Goal: Information Seeking & Learning: Learn about a topic

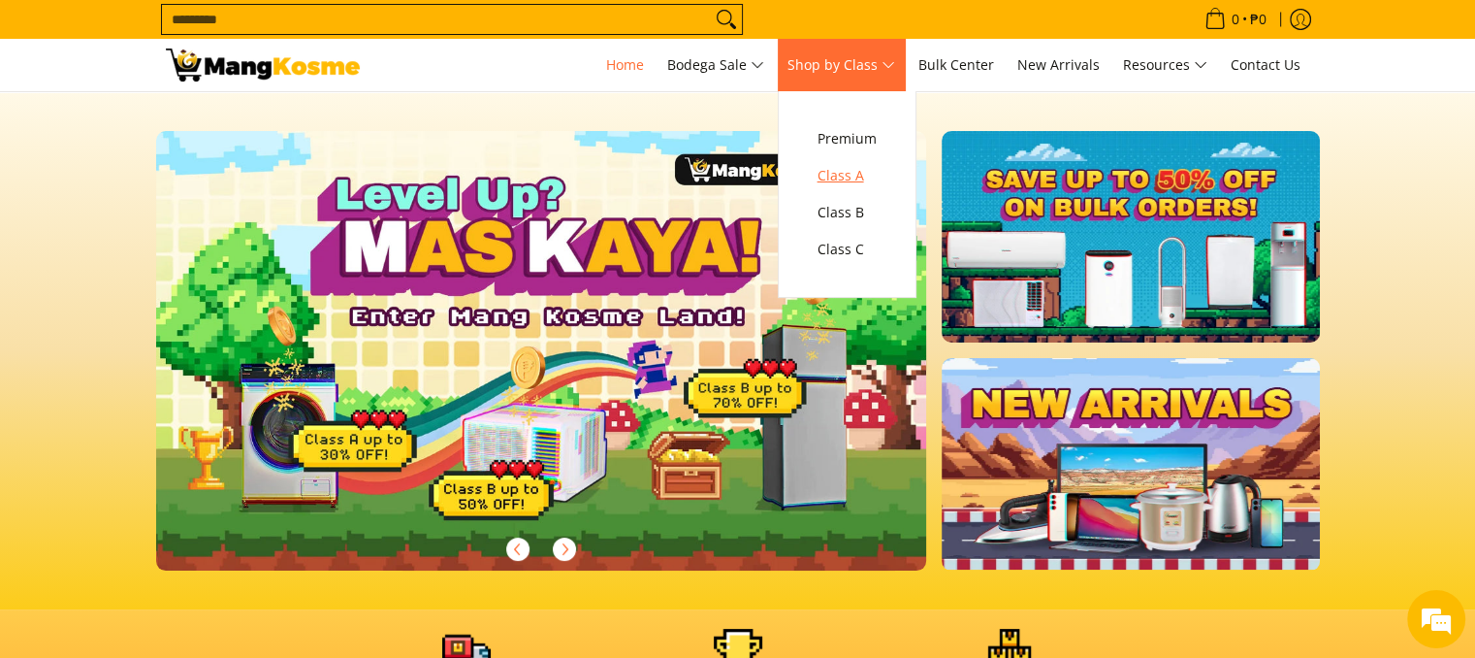
click at [845, 179] on span "Class A" at bounding box center [847, 176] width 59 height 24
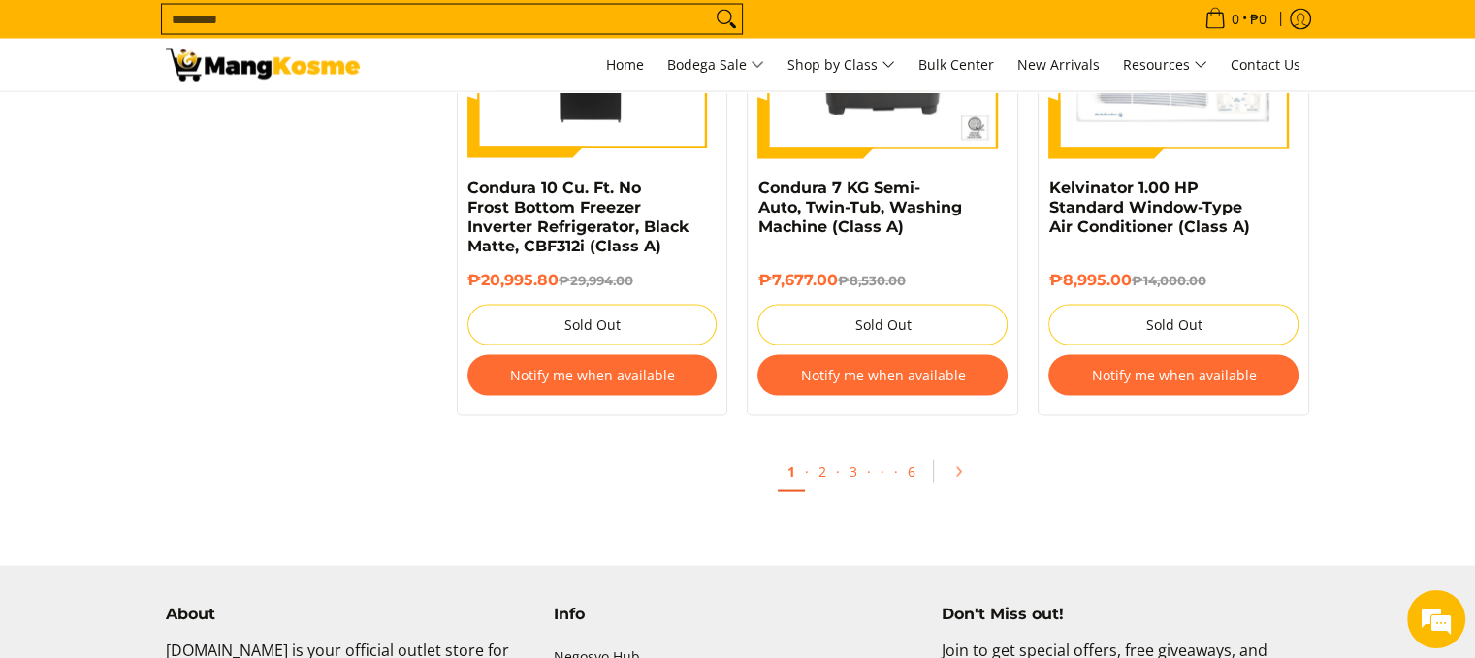
scroll to position [3850, 0]
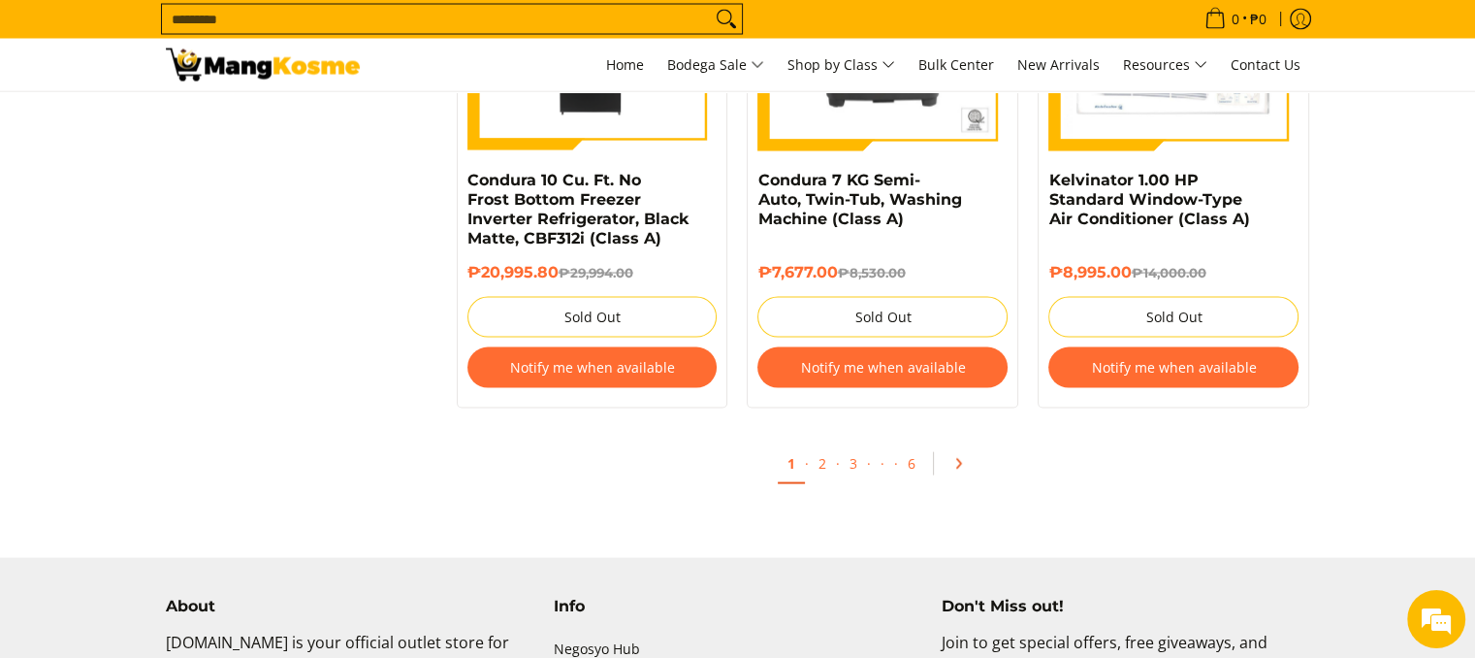
click at [954, 467] on icon "Pagination" at bounding box center [958, 464] width 14 height 14
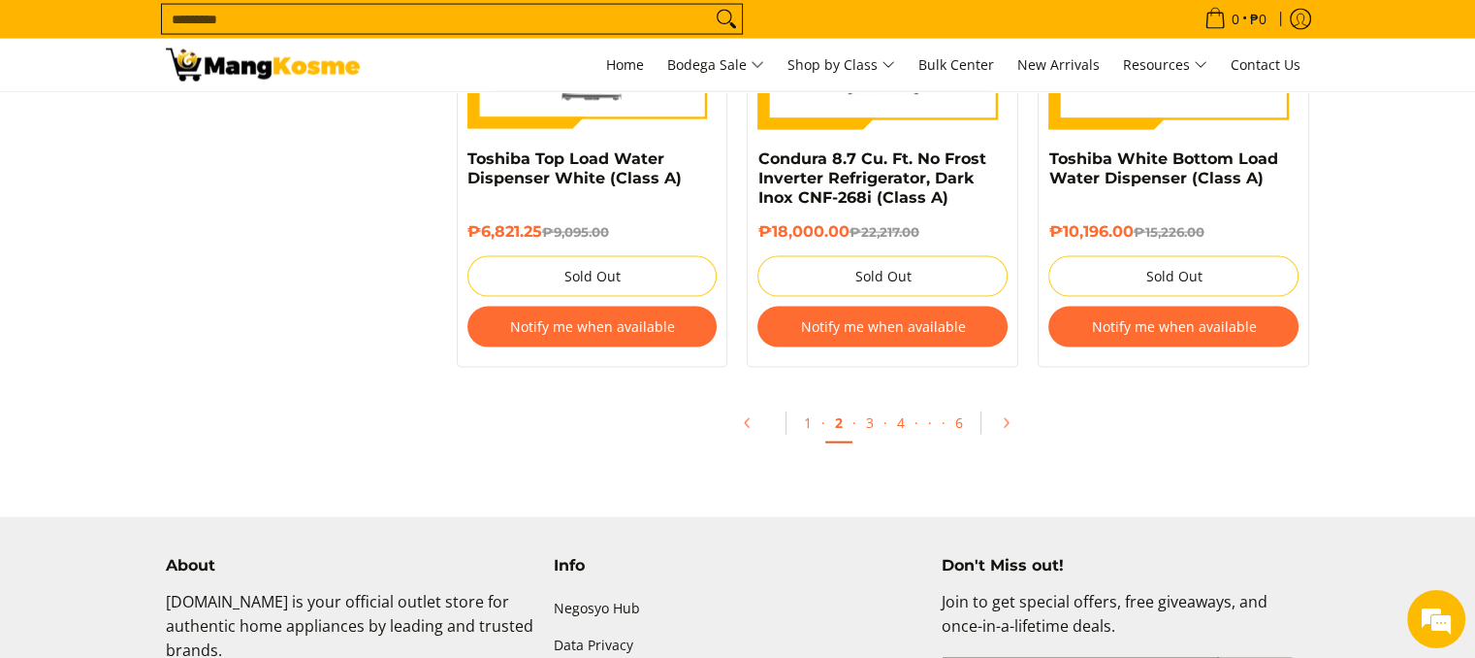
scroll to position [4240, 0]
click at [1009, 417] on icon "Pagination" at bounding box center [1006, 423] width 14 height 14
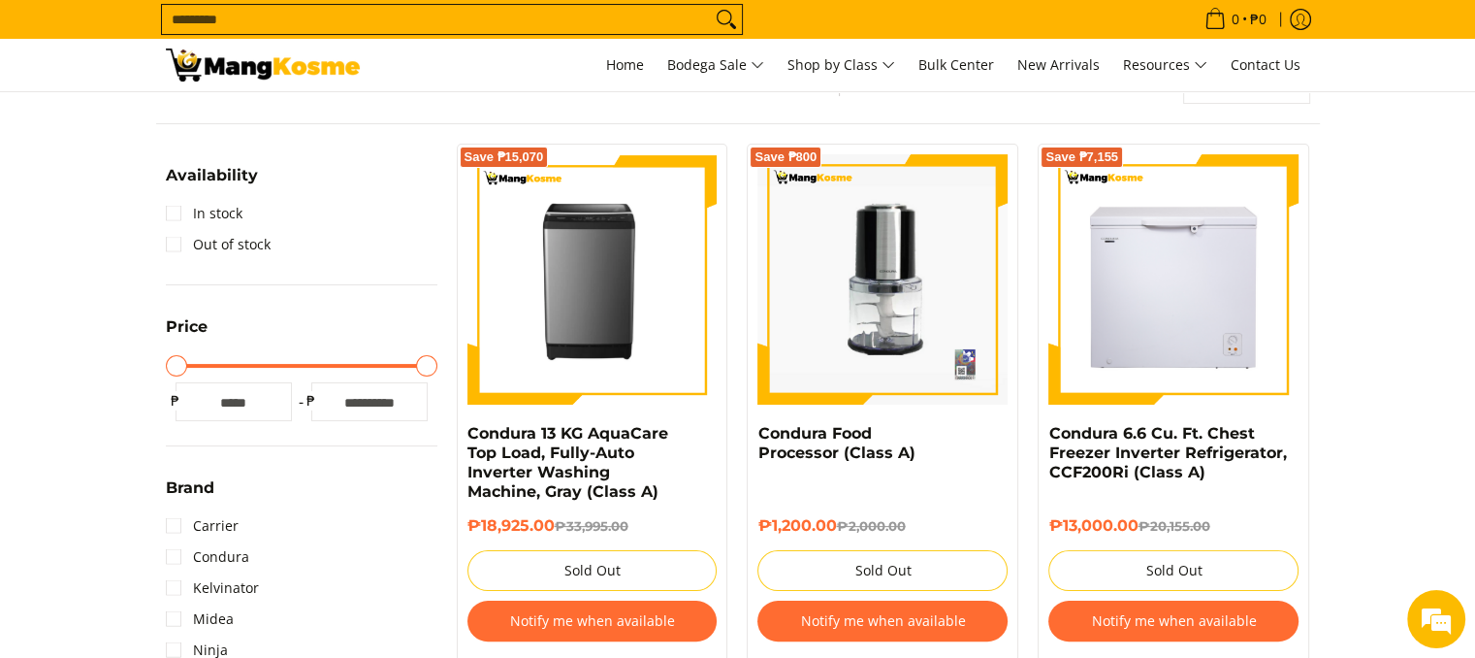
scroll to position [303, 0]
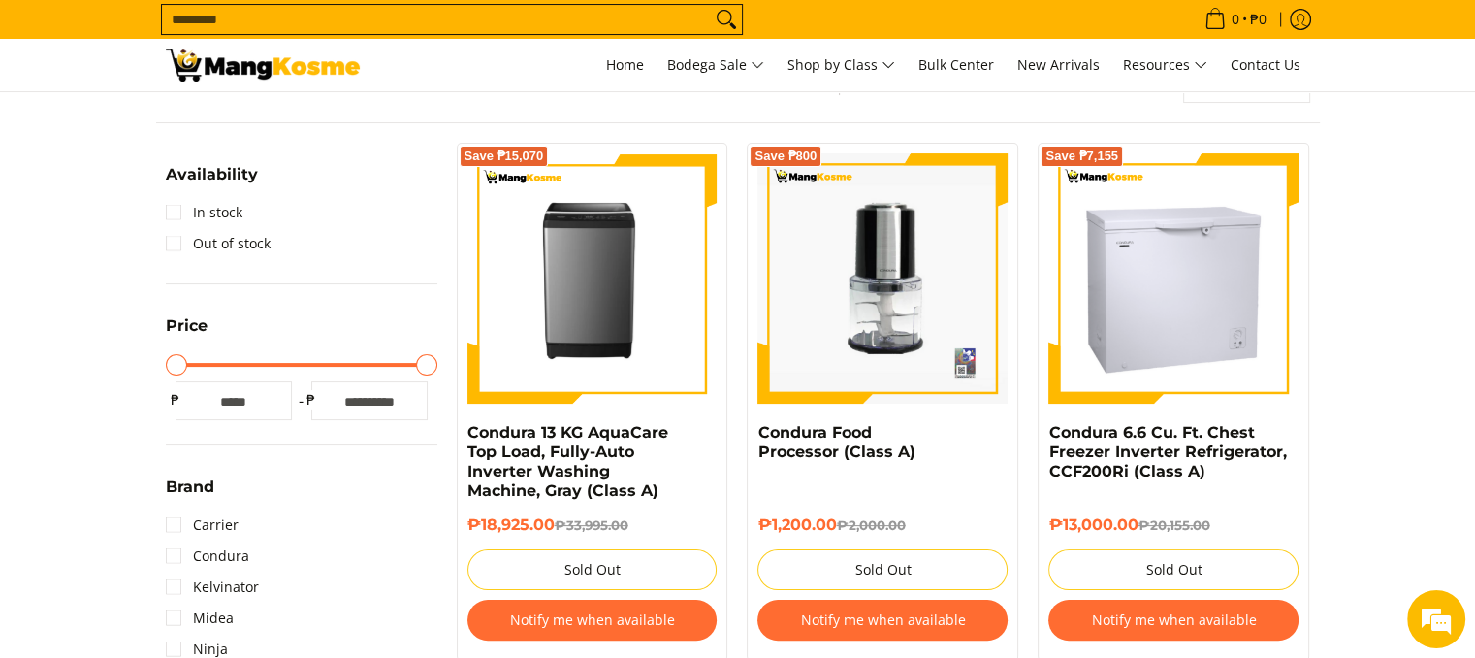
click at [1171, 301] on img at bounding box center [1173, 278] width 250 height 250
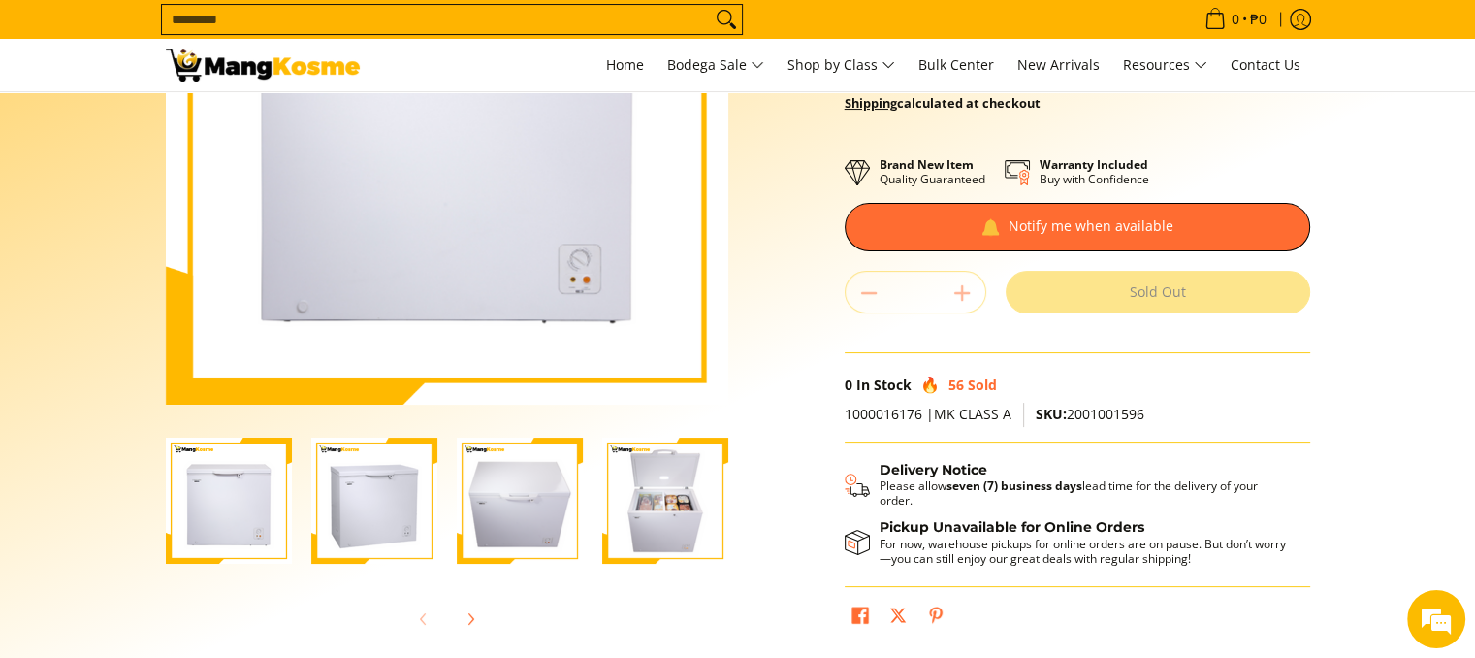
scroll to position [297, 0]
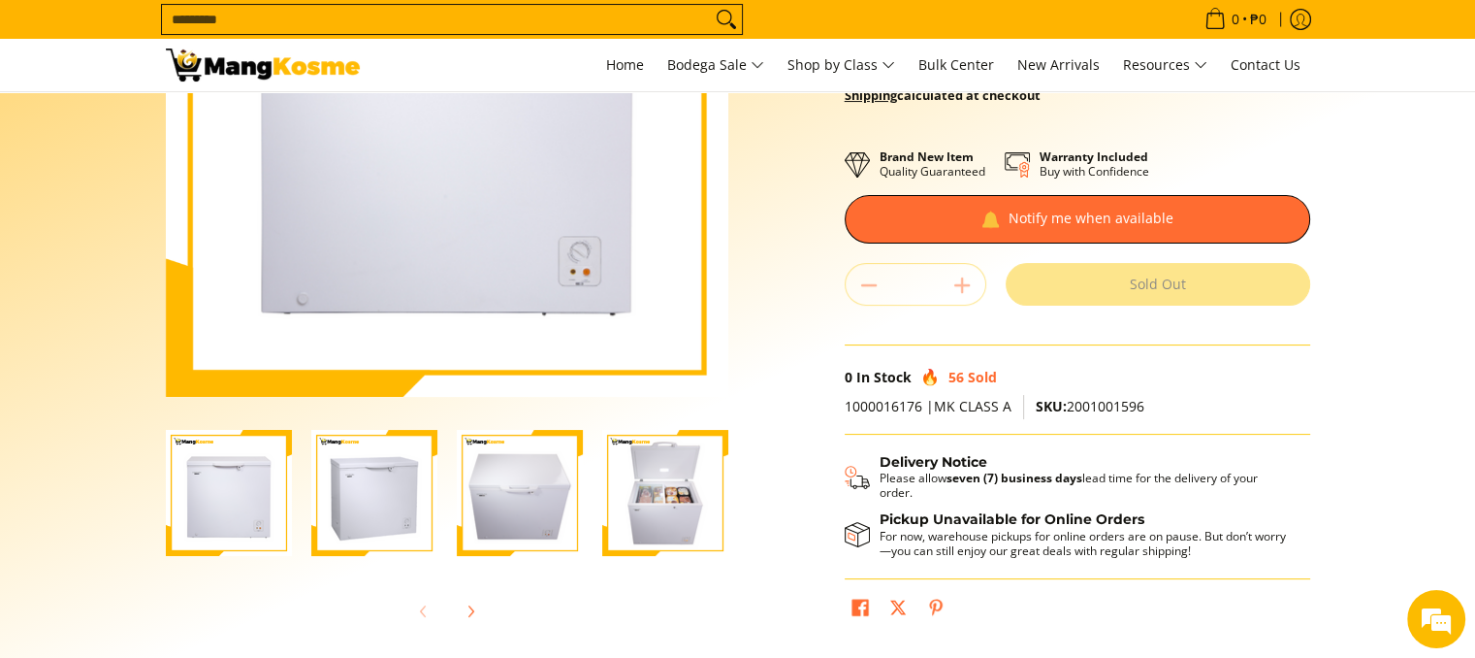
click at [661, 513] on img "Condura 6.6 Cu. Ft. Chest Freezer Inverter Refrigerator, CCF200Ri (Class A)-4" at bounding box center [665, 493] width 126 height 126
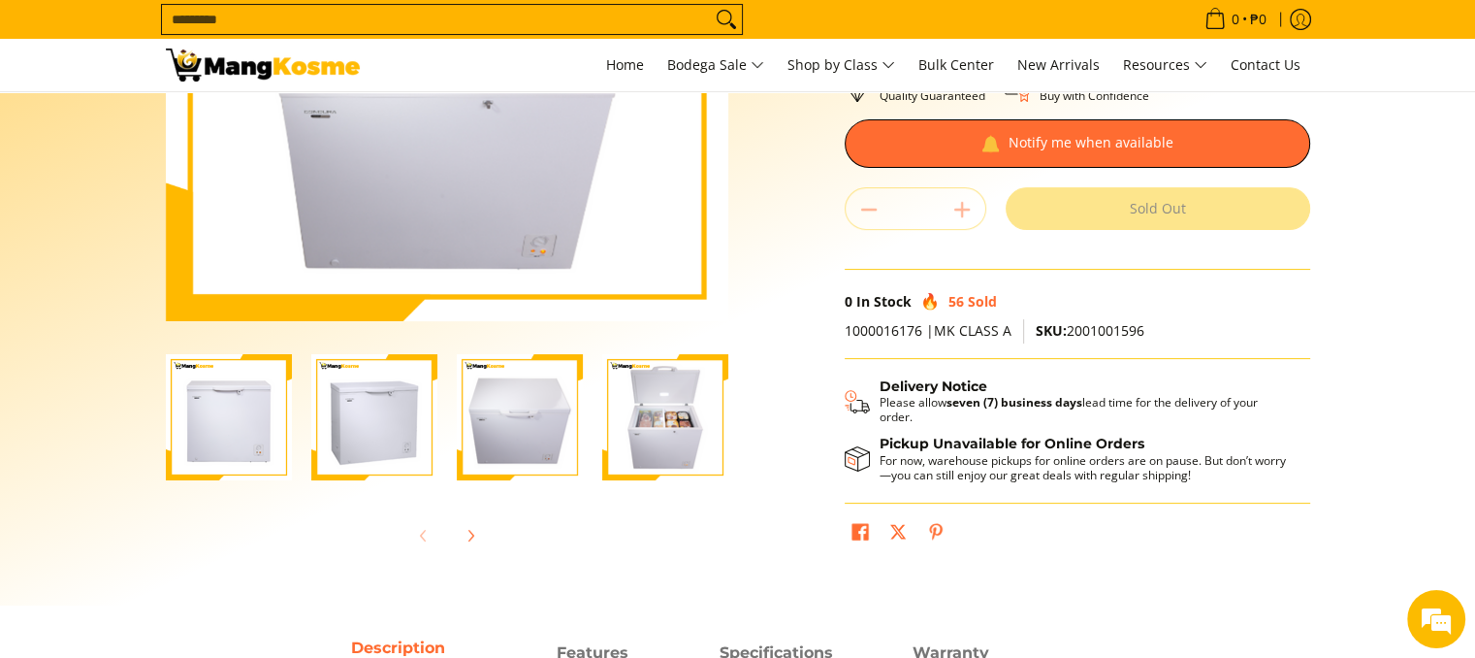
scroll to position [0, 0]
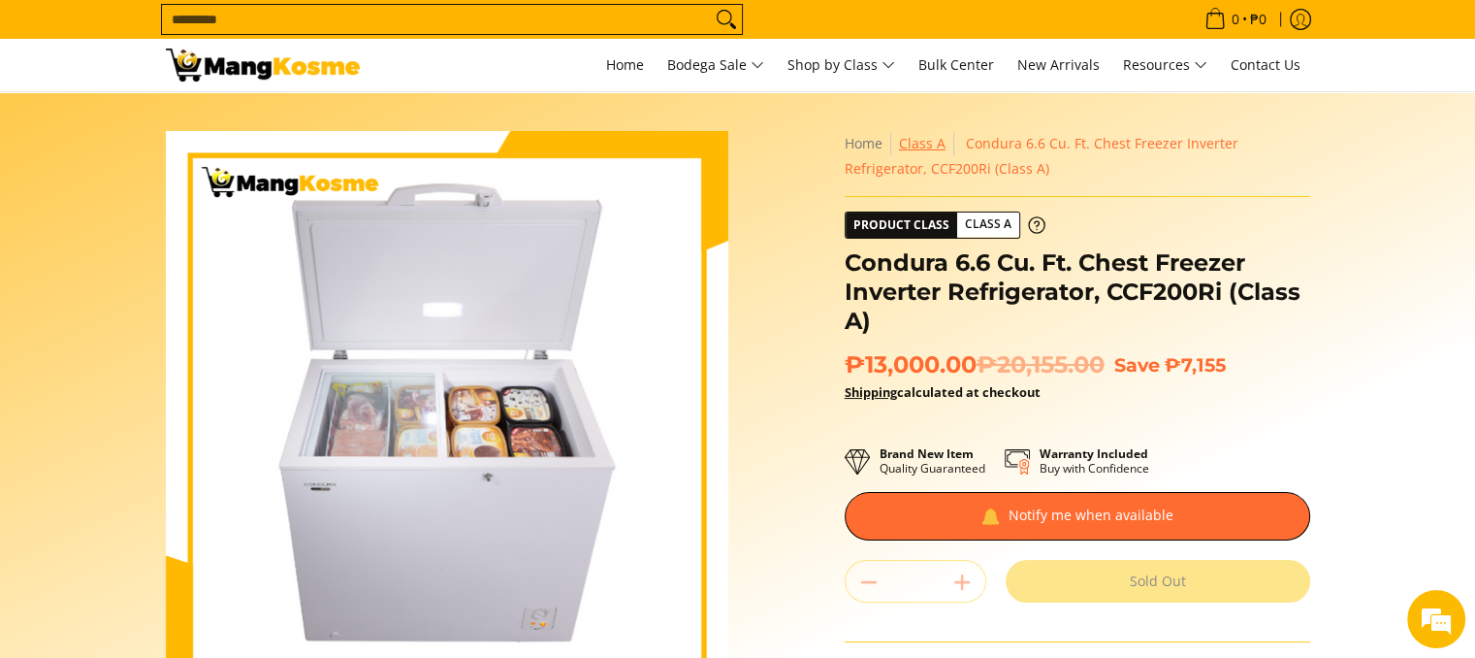
click at [933, 145] on link "Class A" at bounding box center [922, 143] width 47 height 18
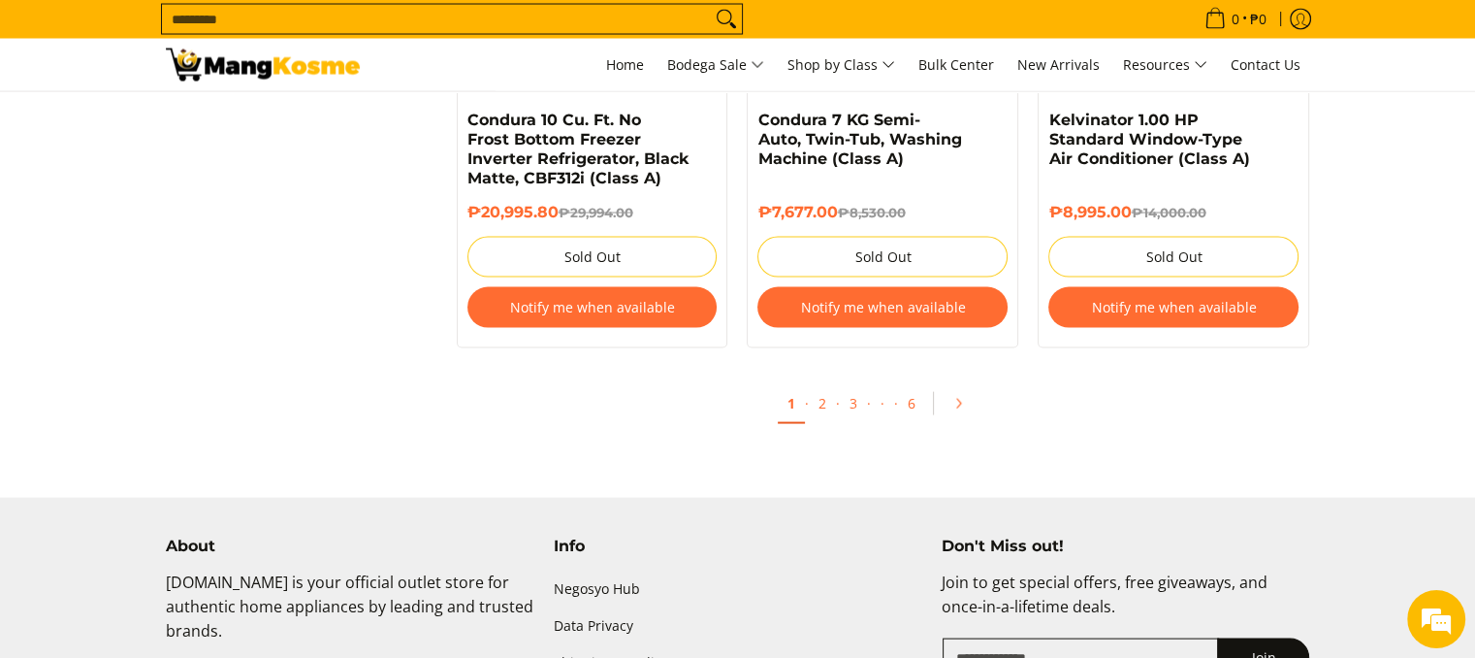
scroll to position [3907, 0]
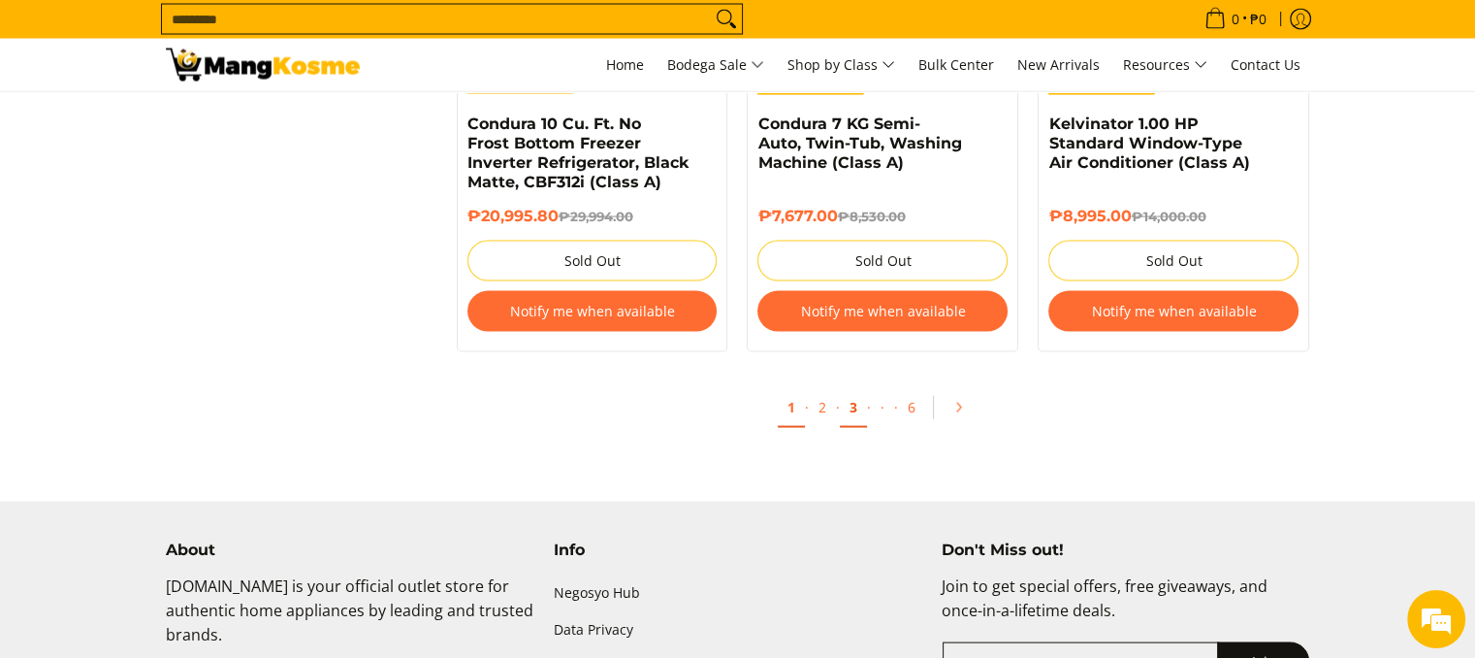
click at [846, 417] on link "3" at bounding box center [853, 408] width 27 height 40
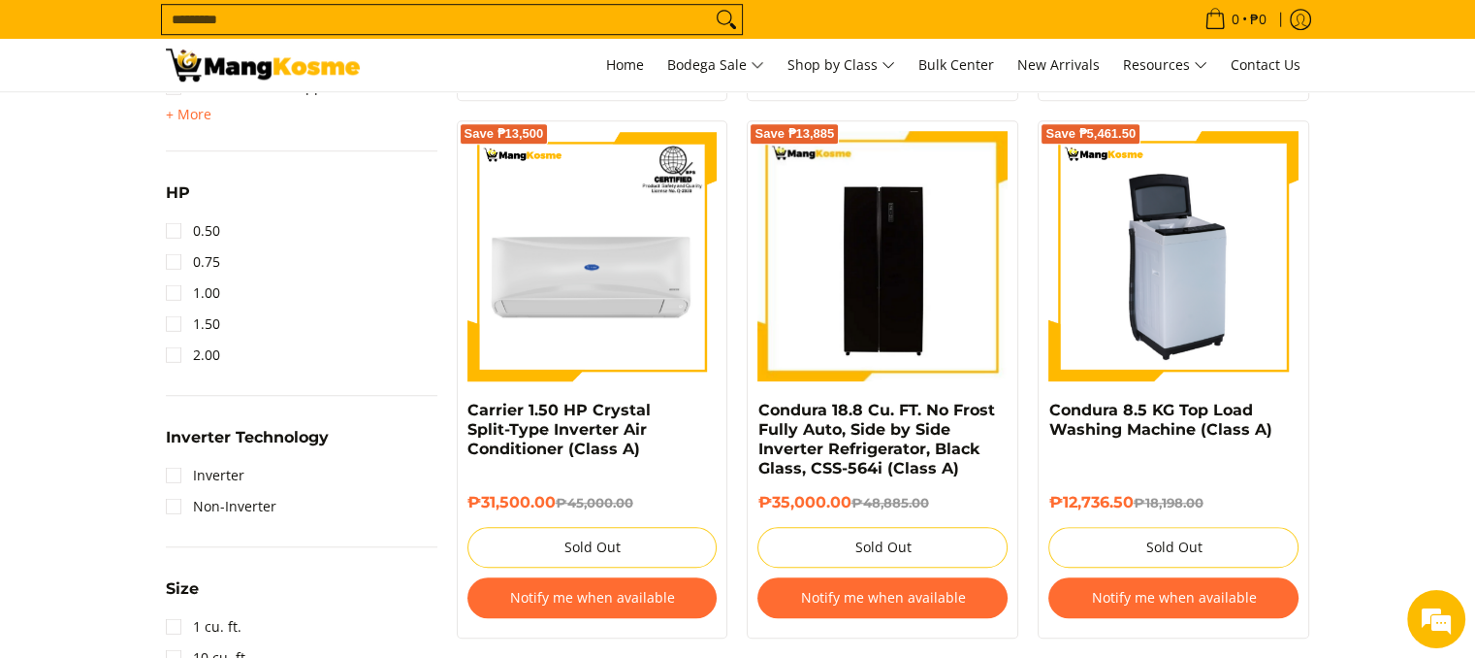
scroll to position [1319, 0]
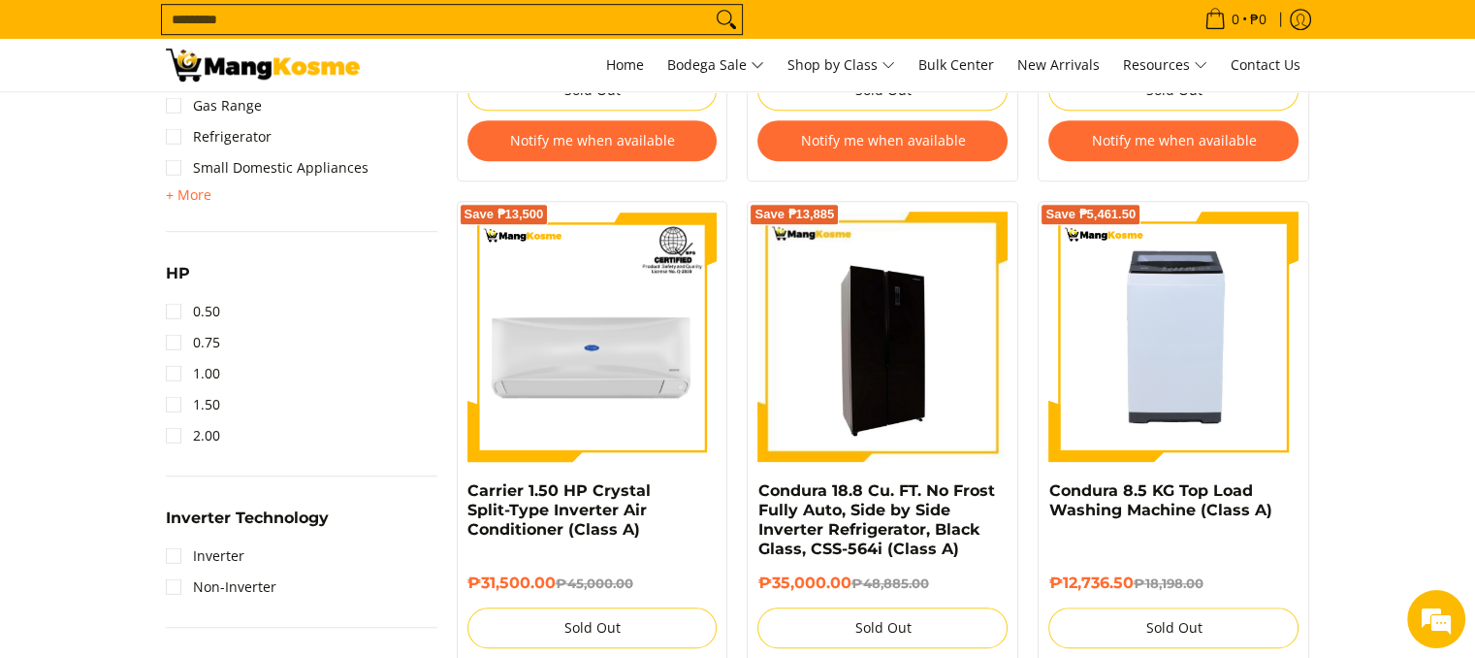
click at [894, 366] on img at bounding box center [882, 336] width 250 height 250
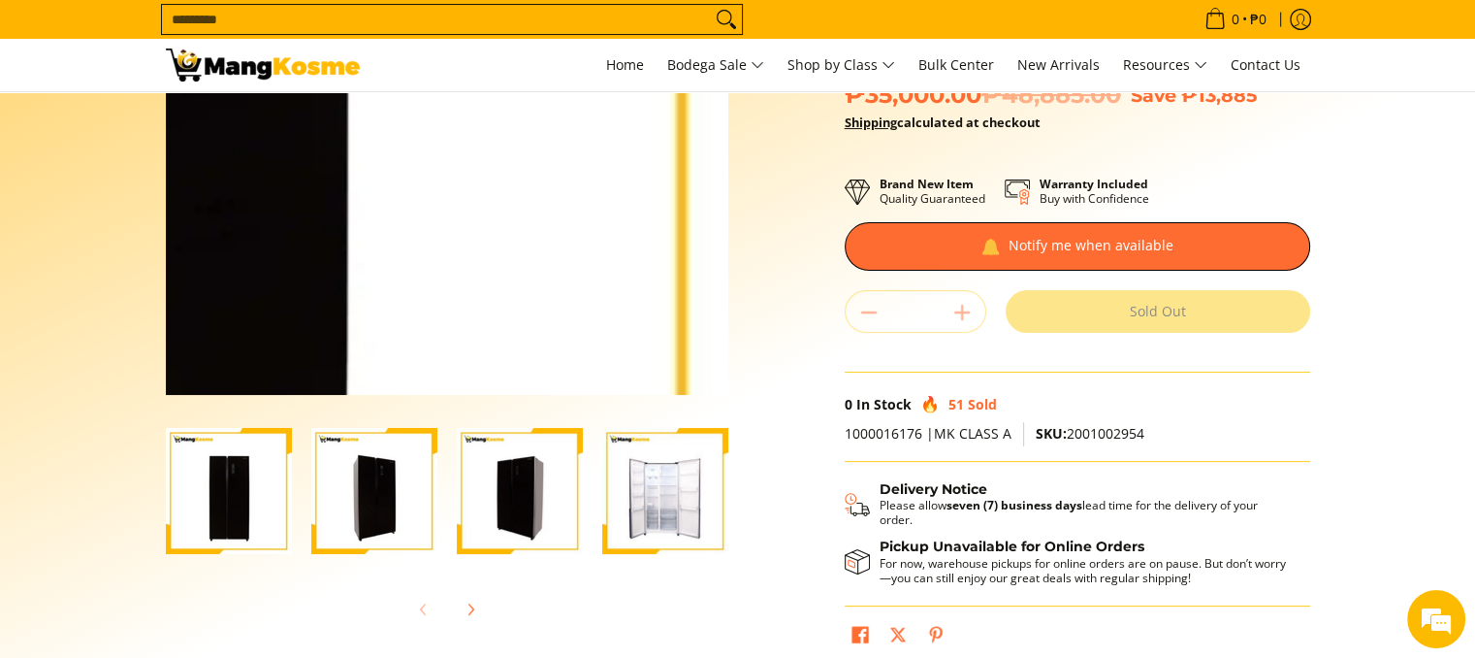
scroll to position [299, 0]
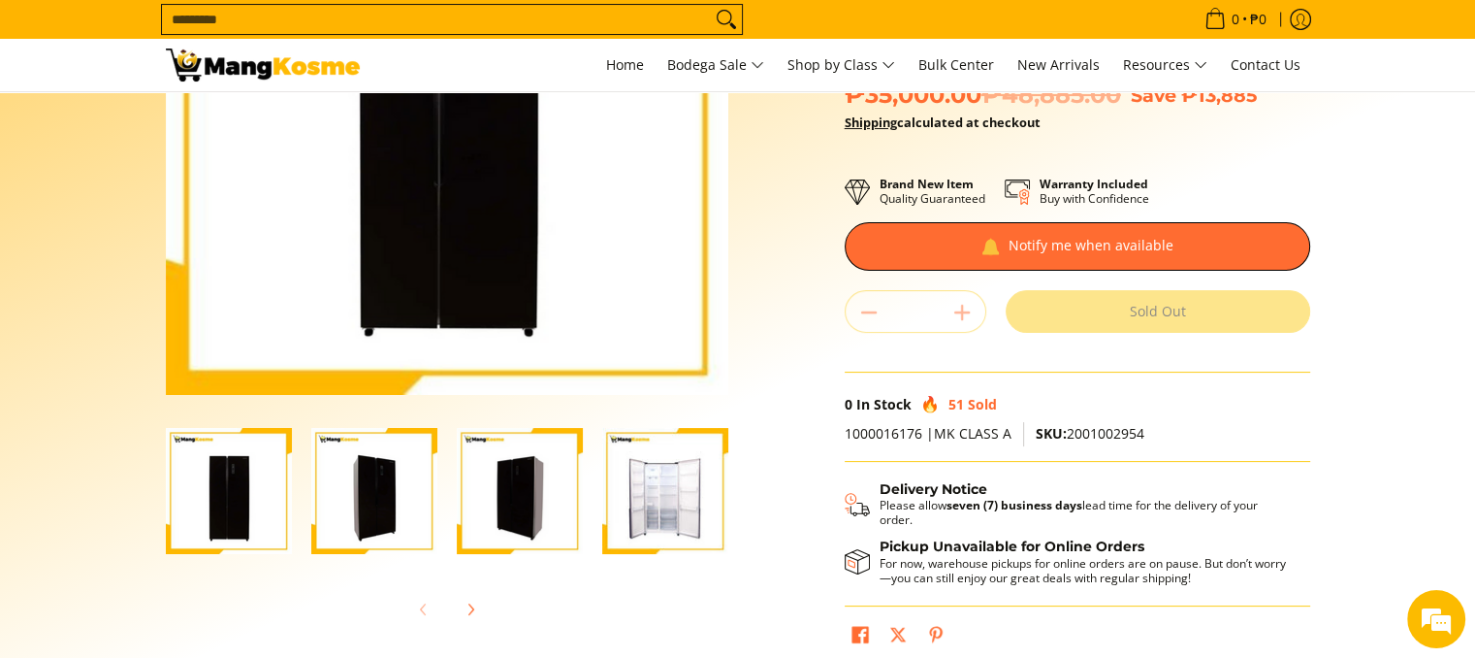
click at [651, 506] on img "Condura 18.8 Cu. FT. No Frost Fully Auto, Side by Side Inverter Refrigerator, B…" at bounding box center [665, 491] width 126 height 126
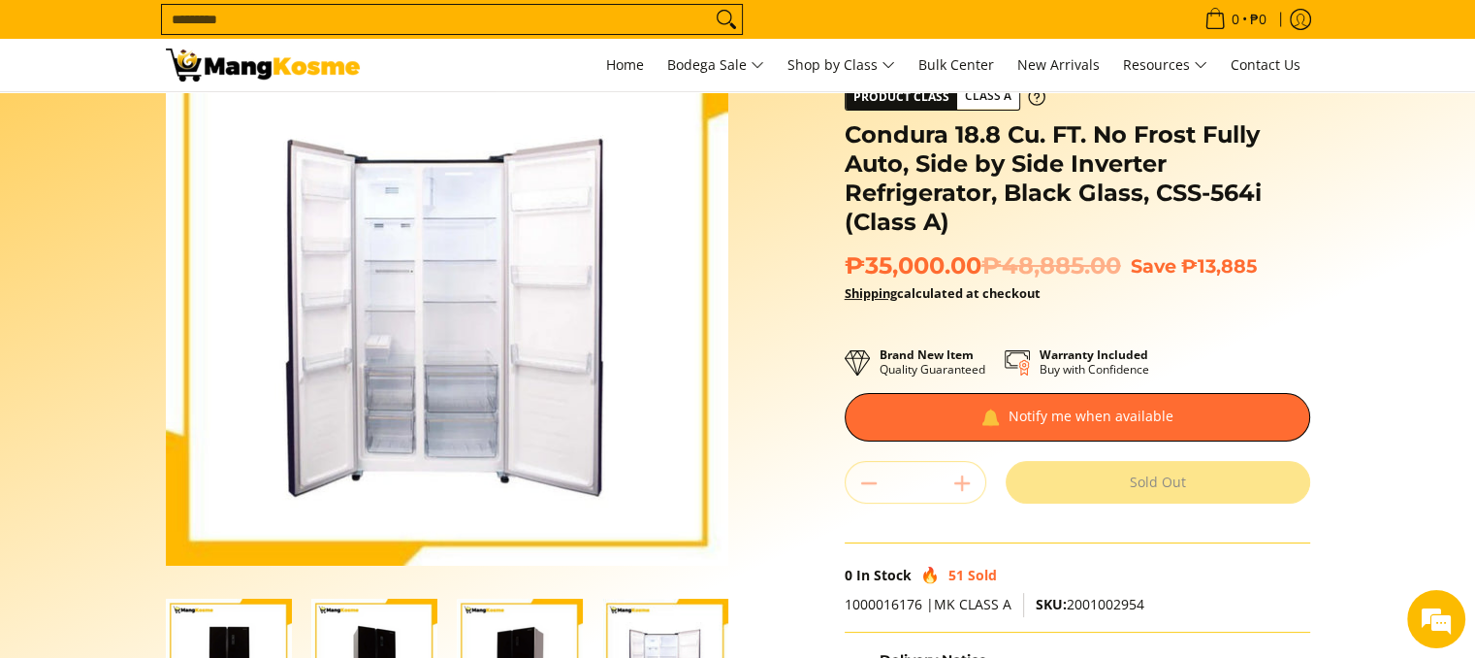
scroll to position [128, 0]
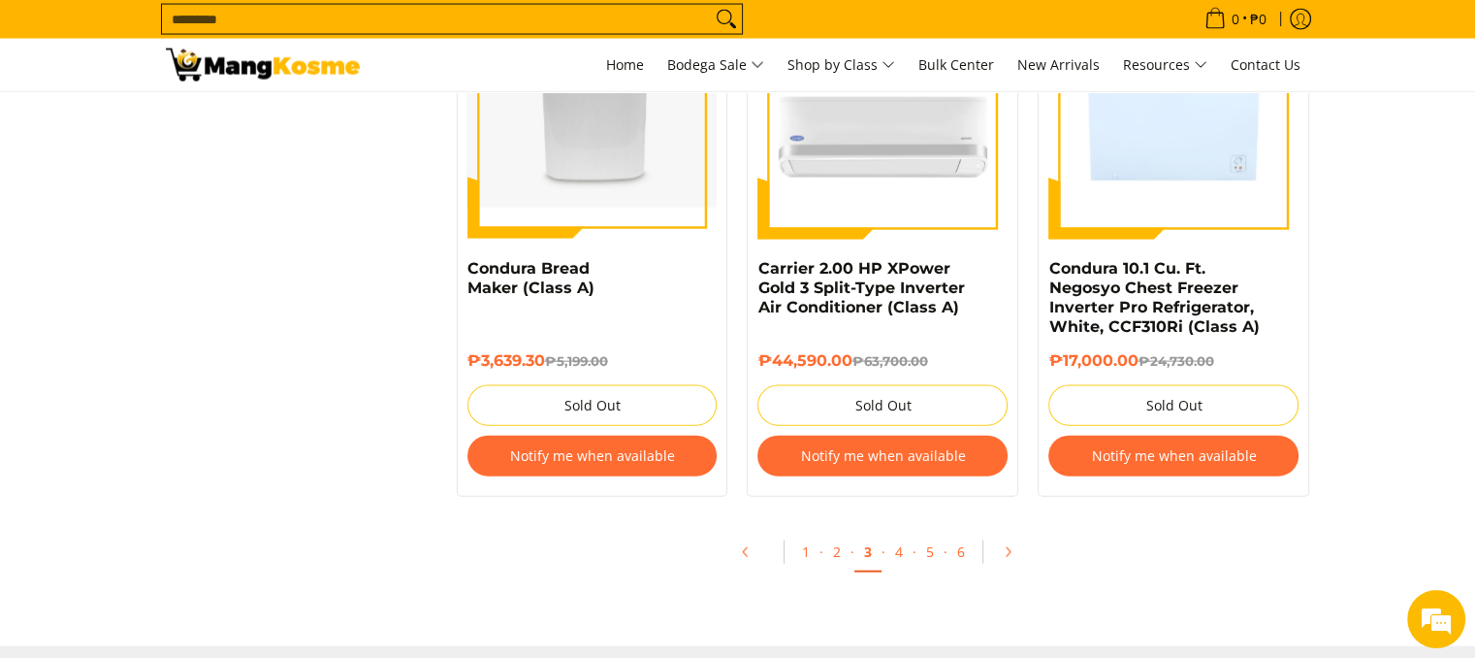
scroll to position [4200, 0]
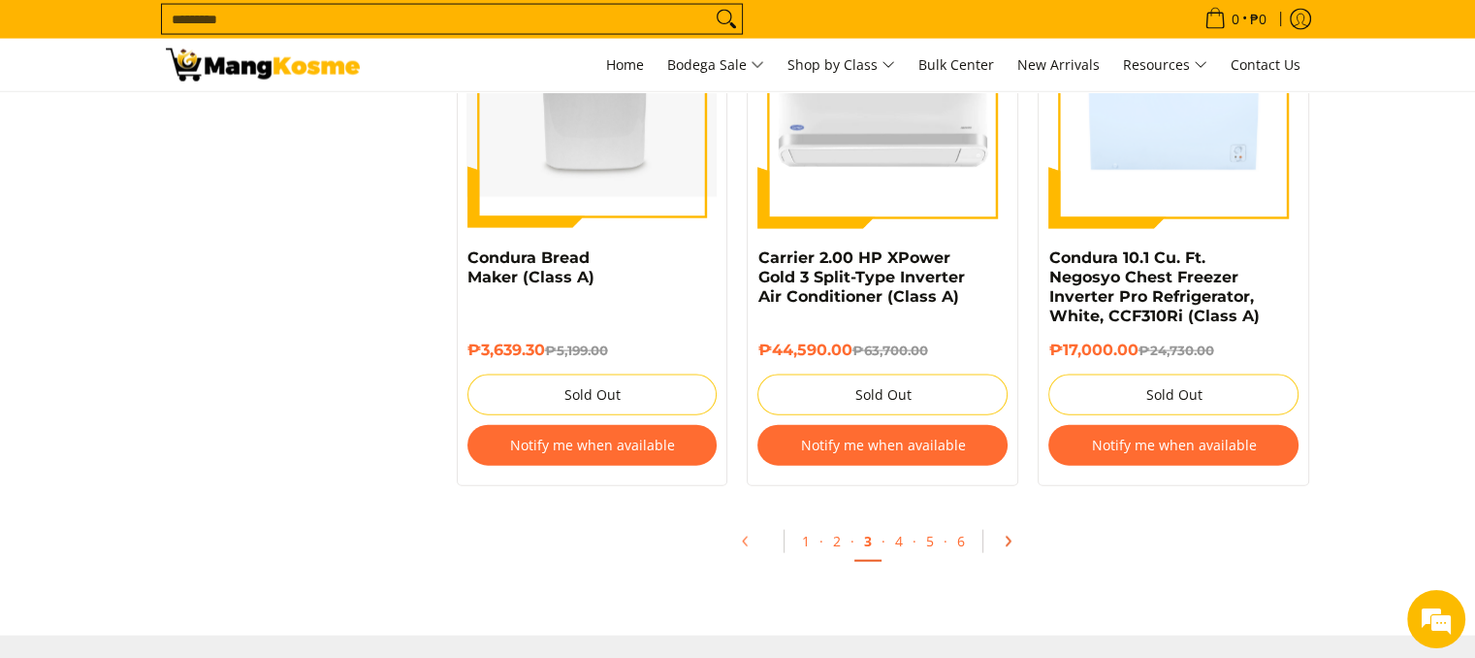
click at [1004, 534] on icon "Pagination" at bounding box center [1008, 541] width 14 height 14
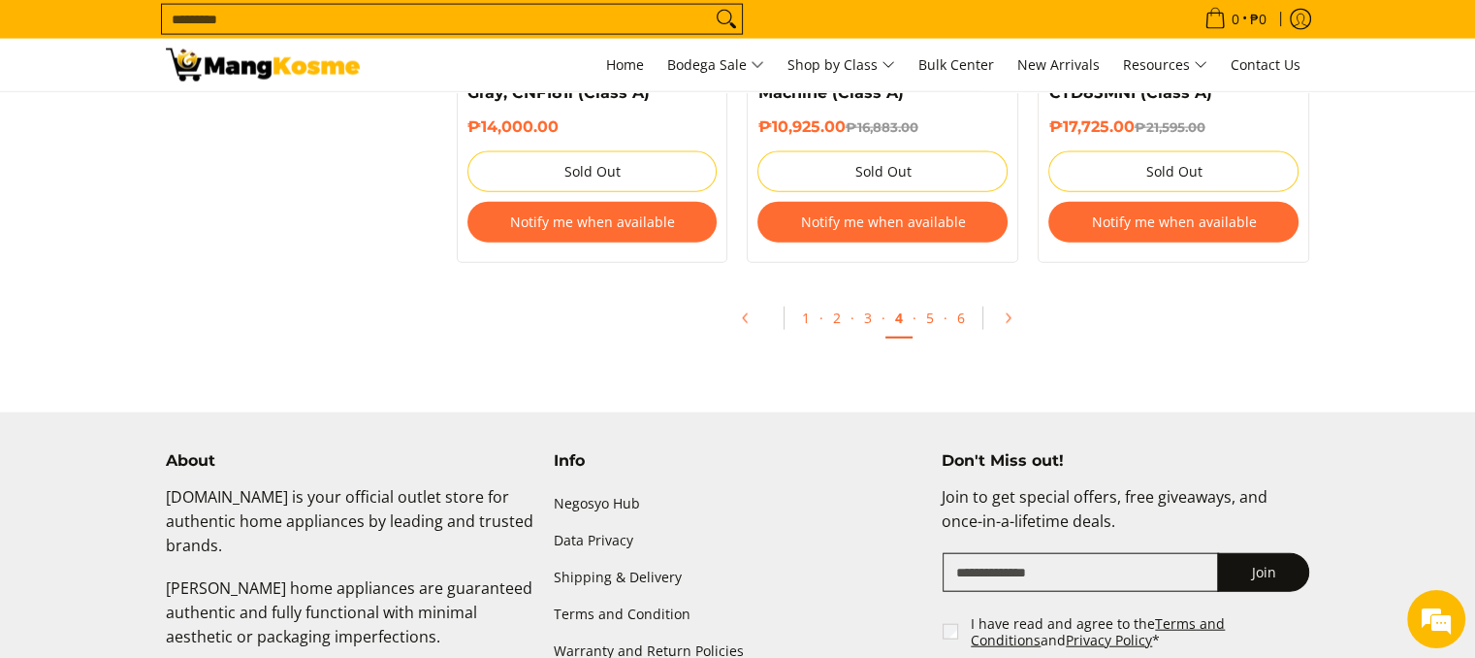
scroll to position [4441, 0]
click at [1006, 321] on icon "Pagination" at bounding box center [1008, 319] width 14 height 14
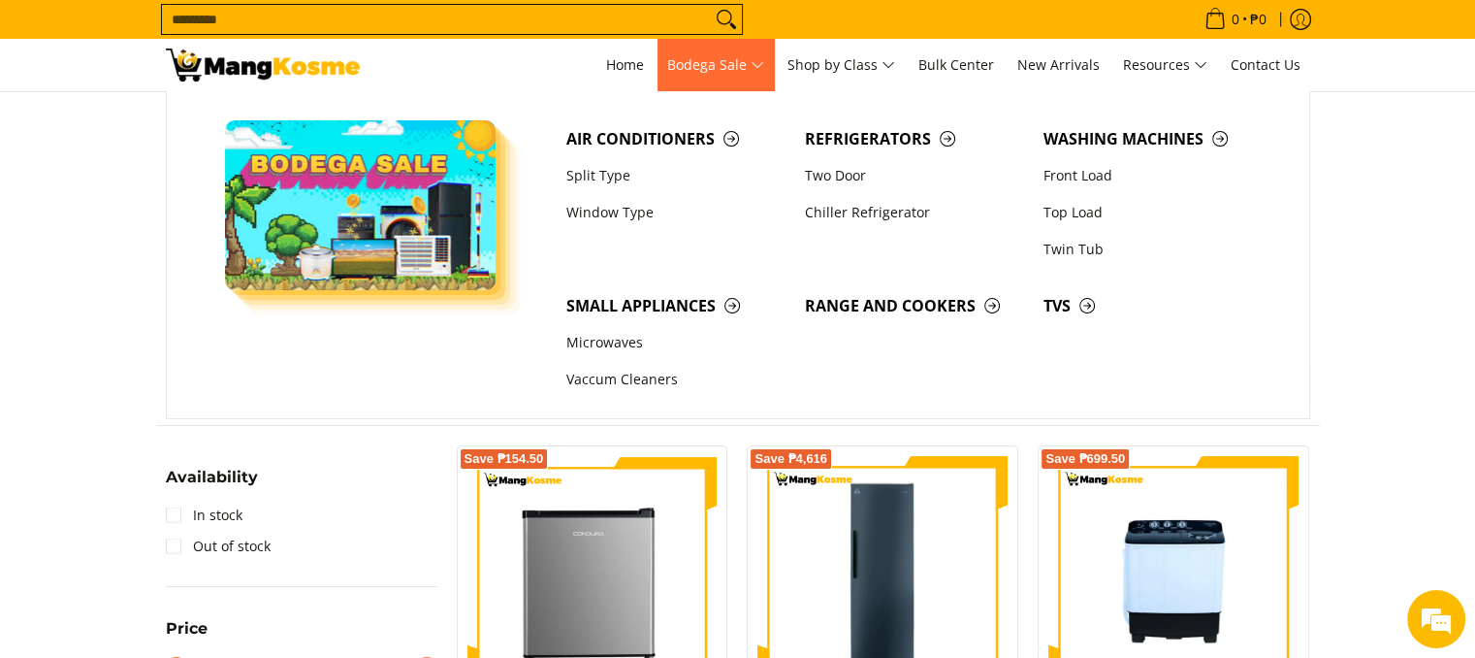
click at [702, 69] on span "Bodega Sale" at bounding box center [715, 65] width 97 height 24
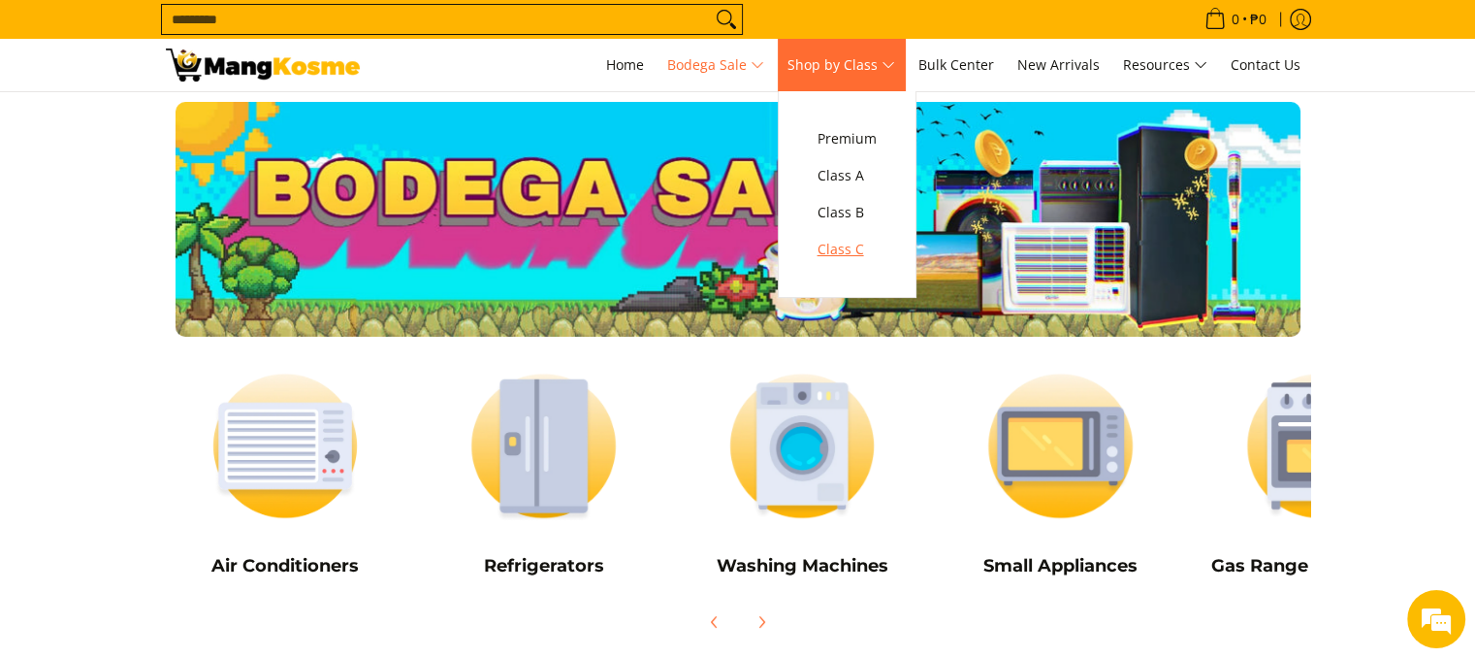
click at [851, 245] on span "Class C" at bounding box center [847, 250] width 59 height 24
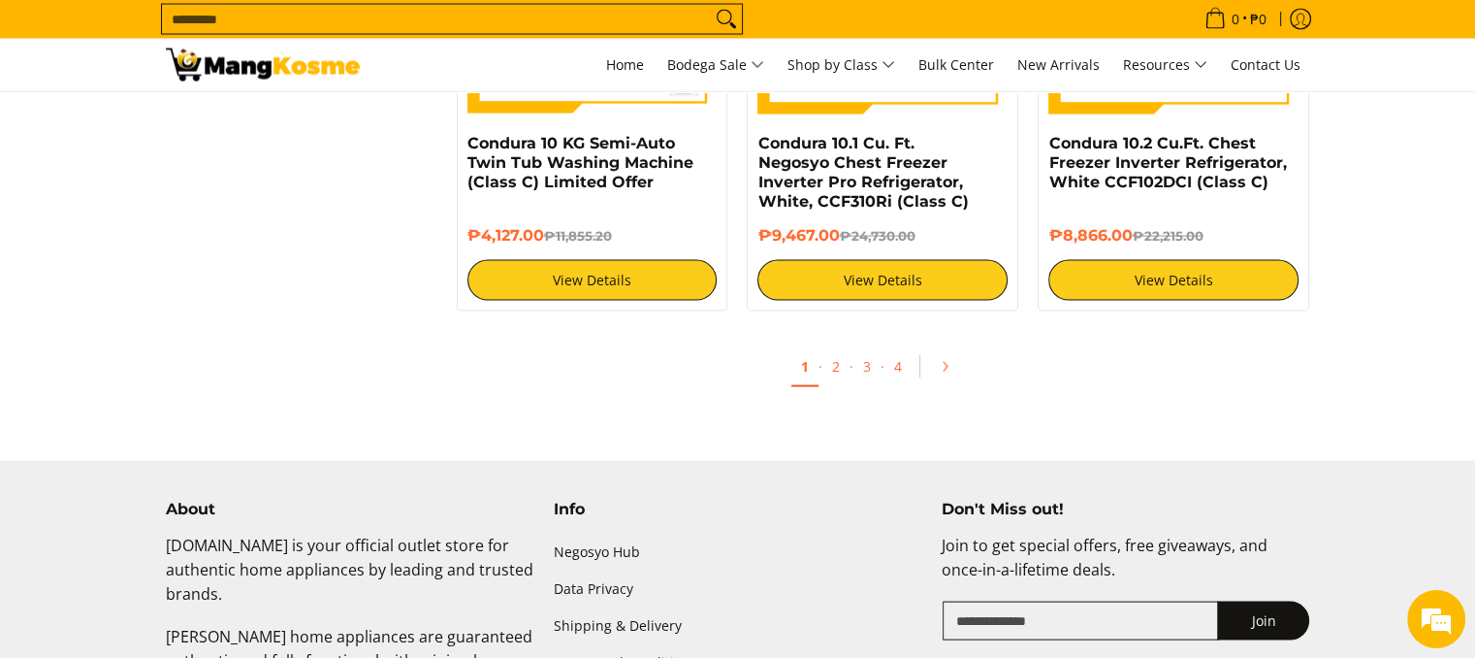
scroll to position [3952, 0]
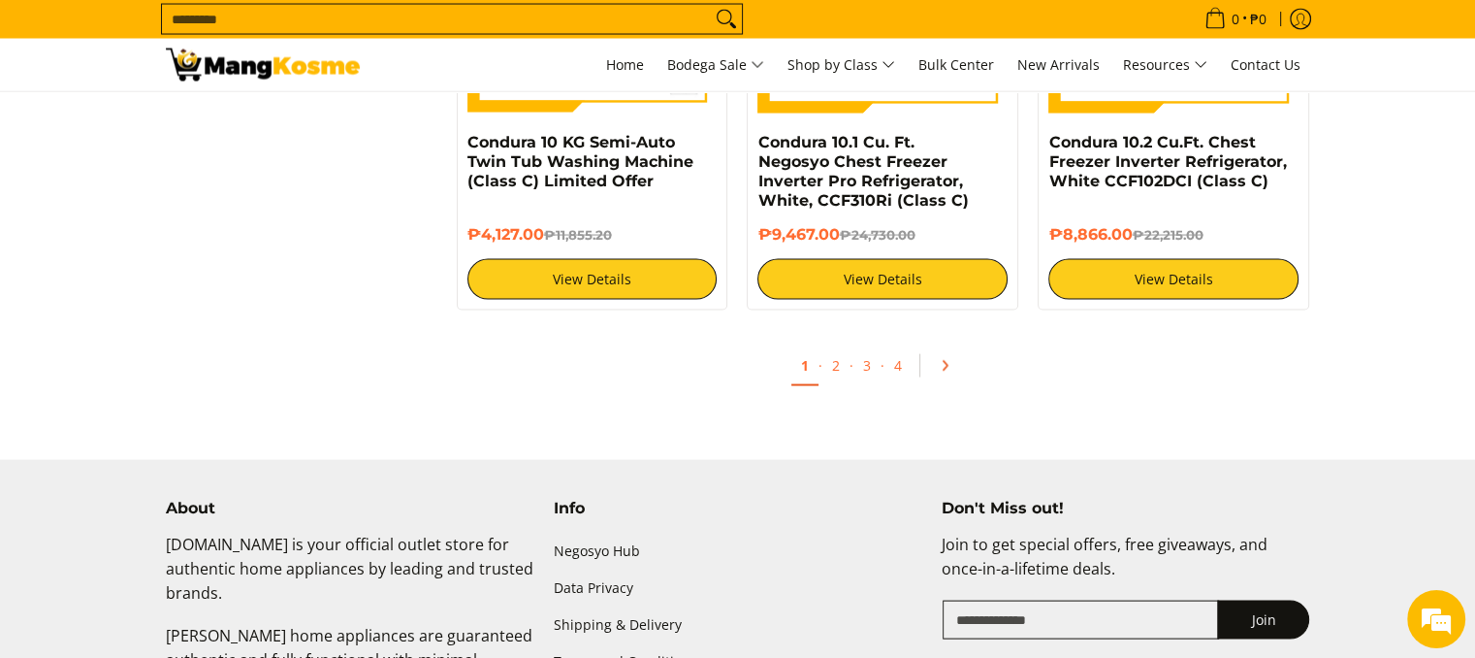
click at [944, 361] on icon "Pagination" at bounding box center [946, 365] width 4 height 9
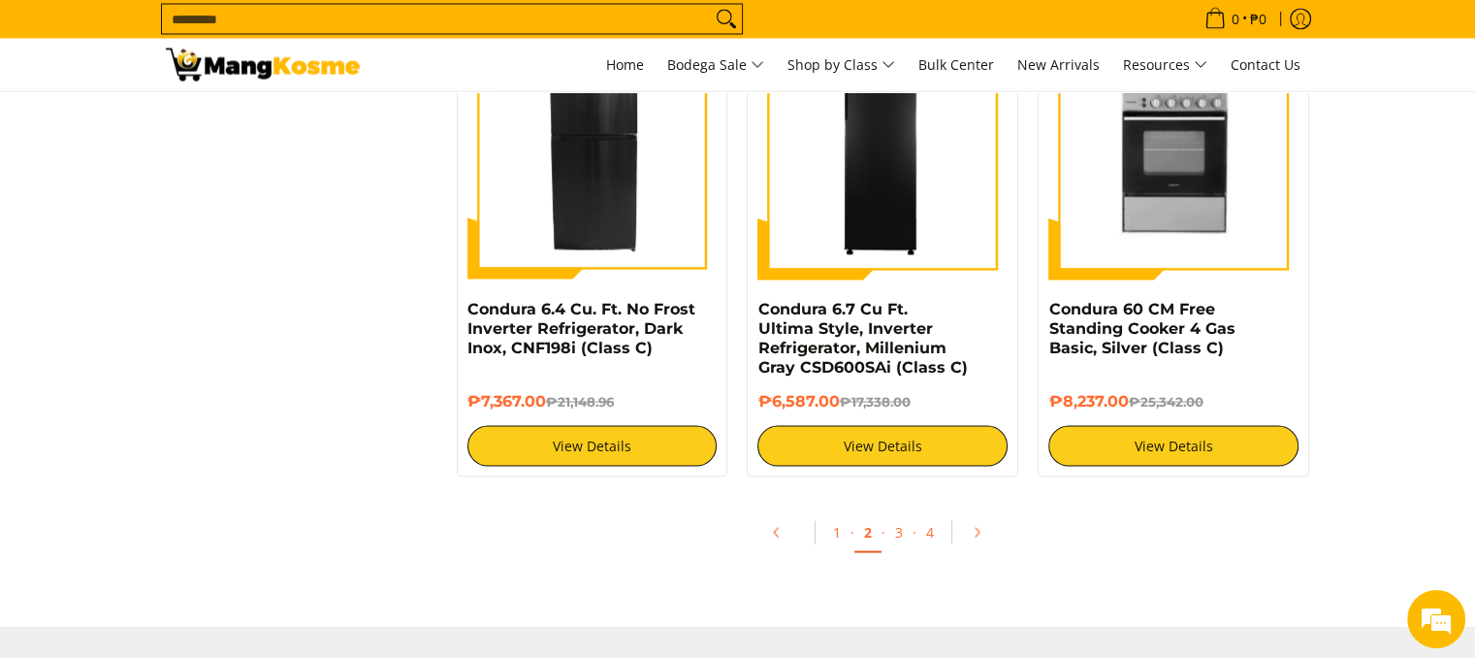
scroll to position [3767, 0]
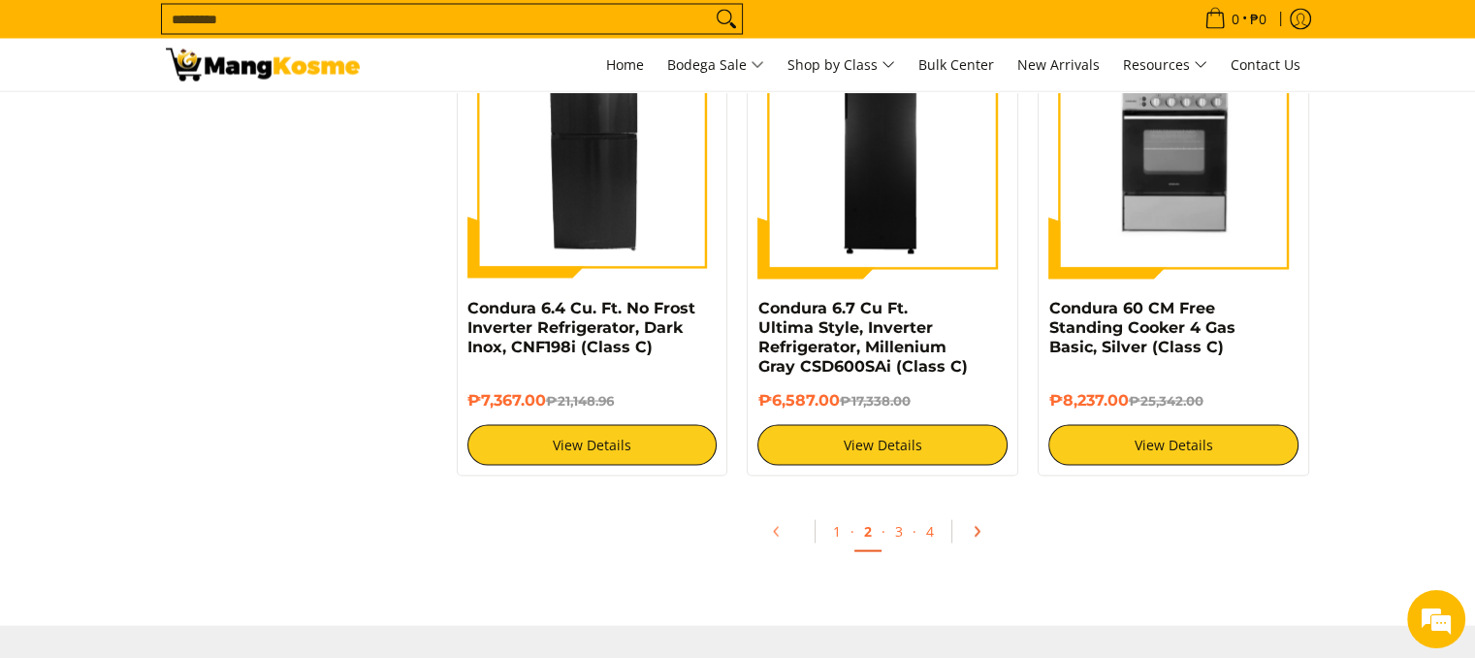
click at [978, 538] on icon "Pagination" at bounding box center [977, 532] width 14 height 14
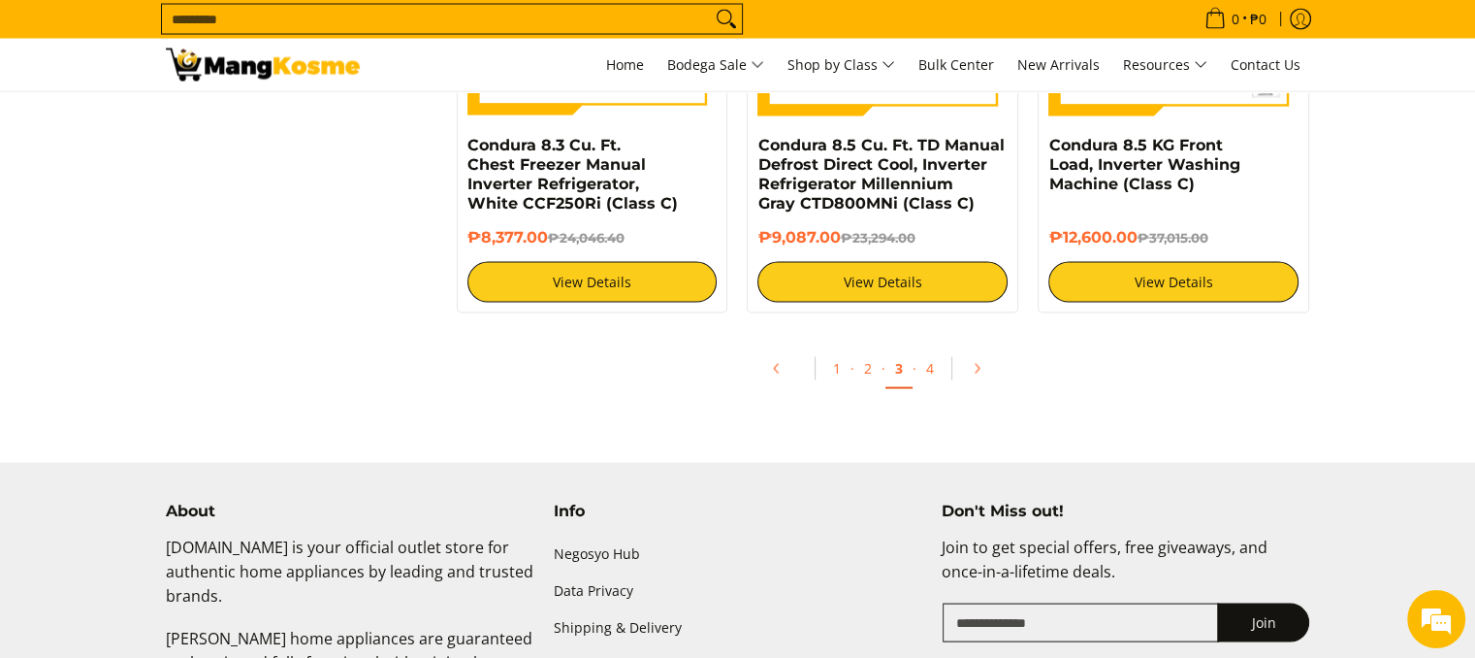
scroll to position [3955, 0]
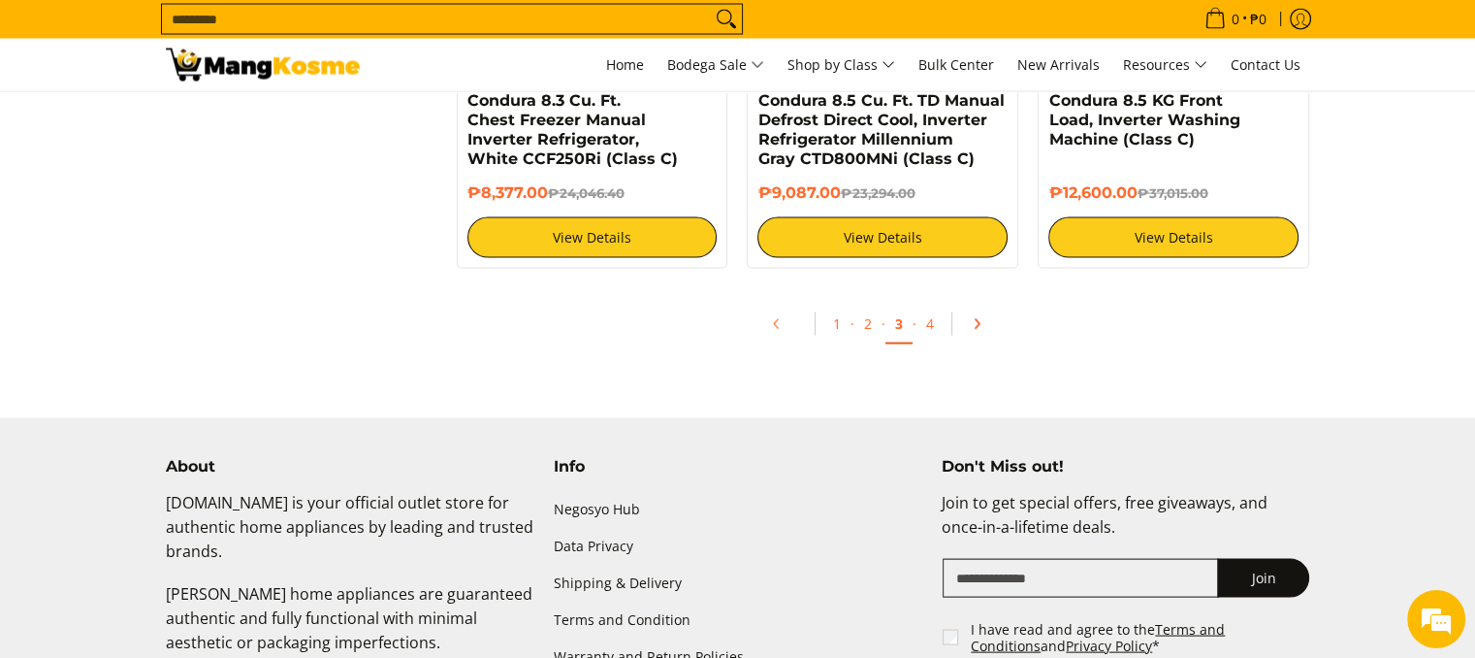
click at [974, 325] on icon "Pagination" at bounding box center [977, 324] width 14 height 14
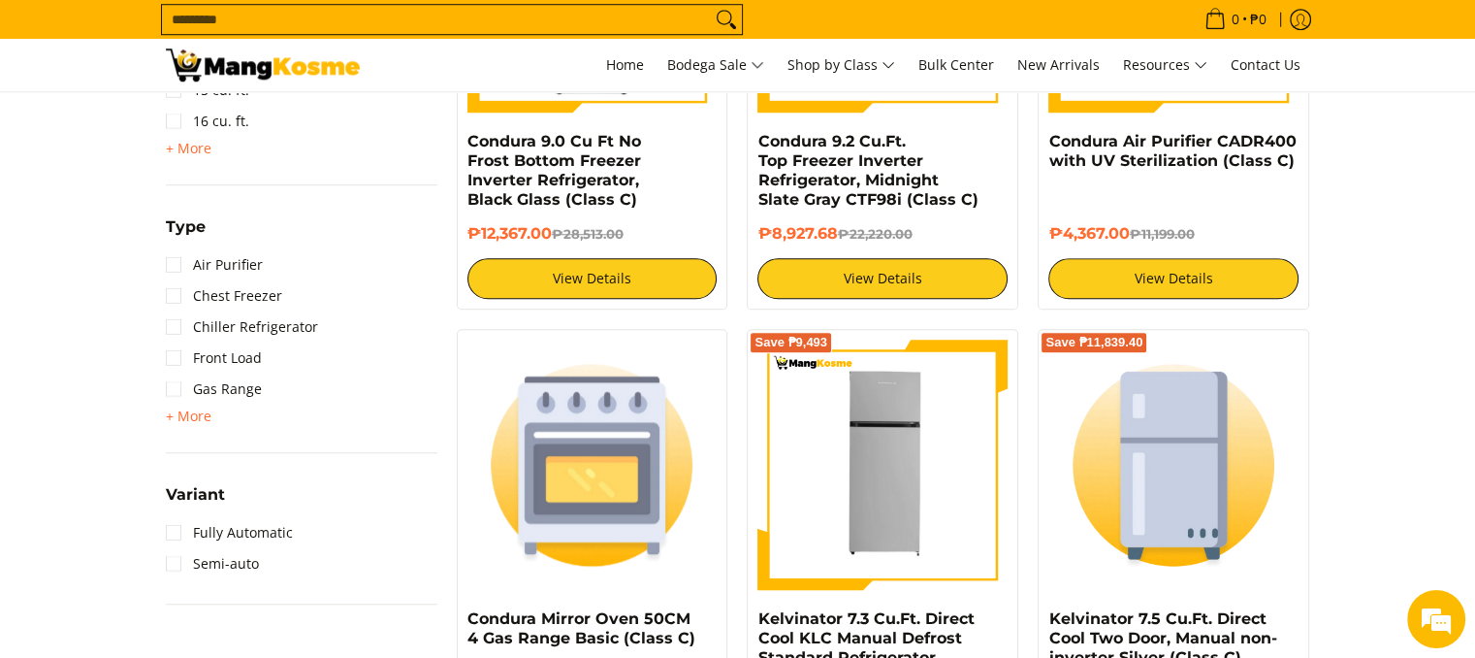
scroll to position [1501, 0]
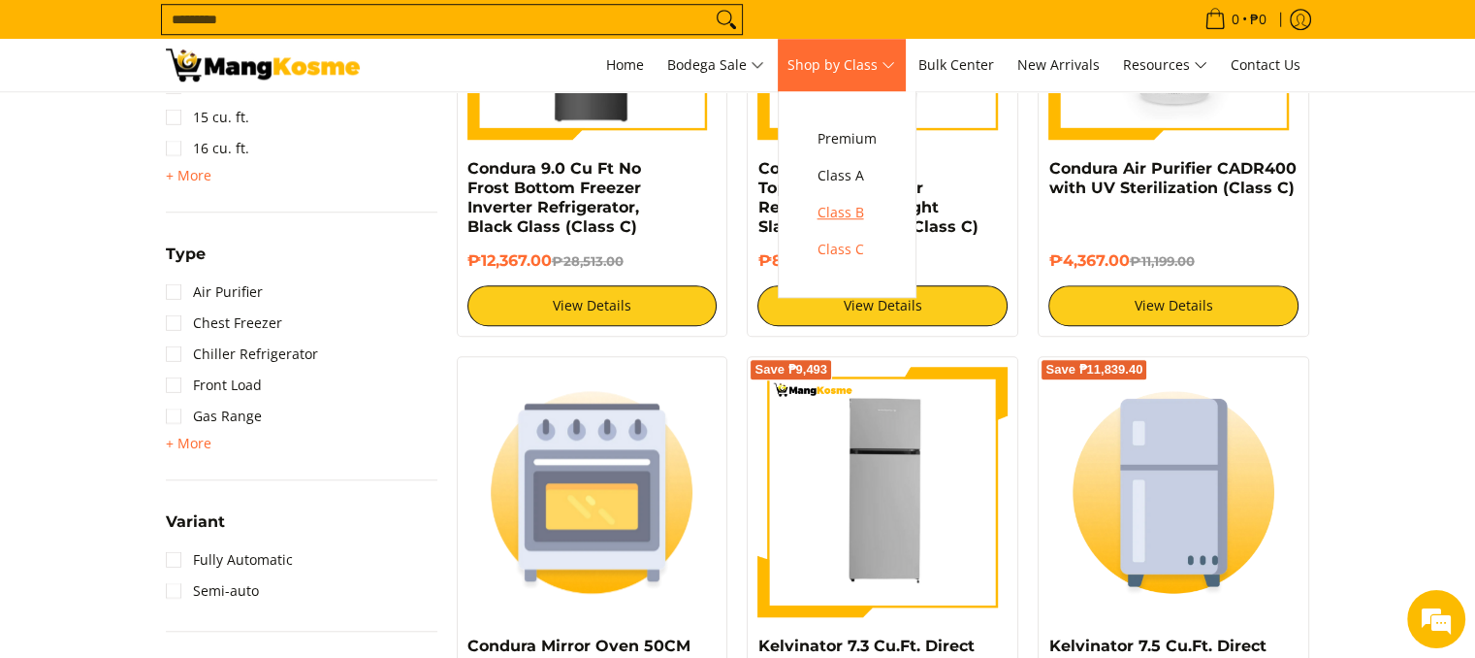
click at [857, 209] on span "Class B" at bounding box center [847, 213] width 59 height 24
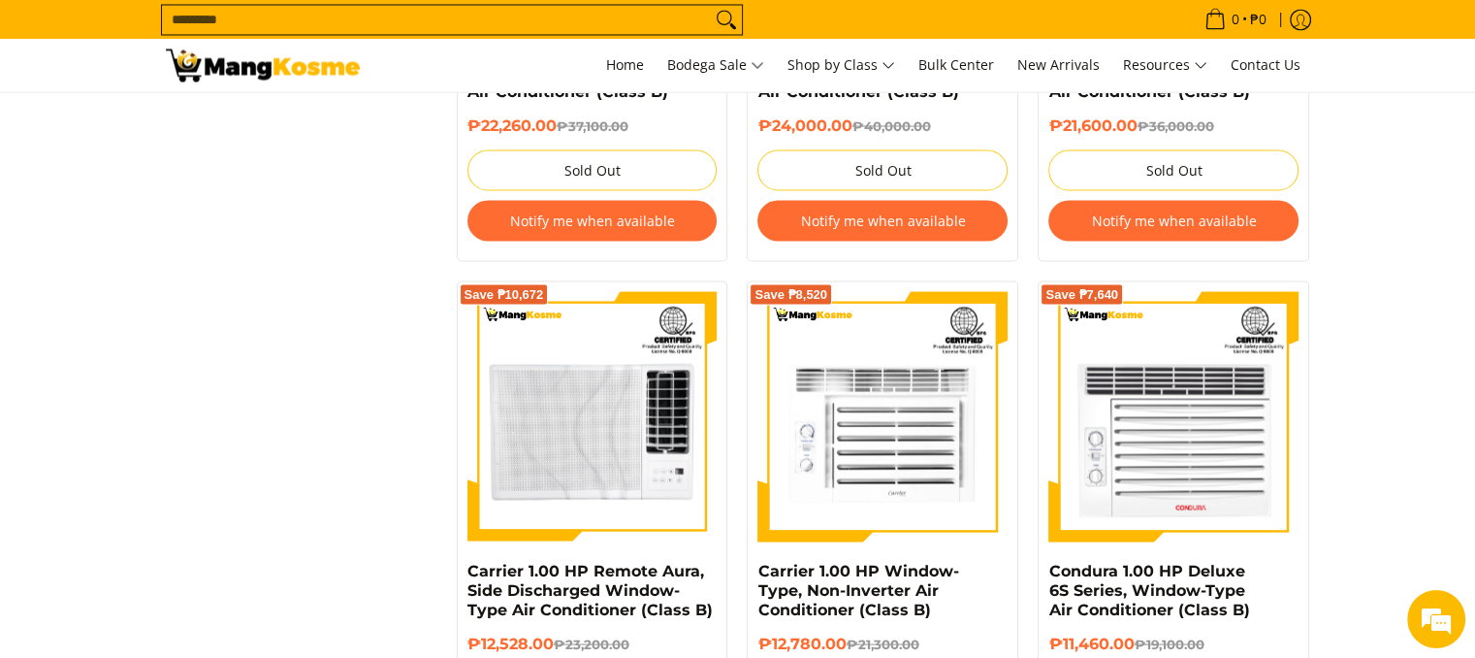
scroll to position [3986, 0]
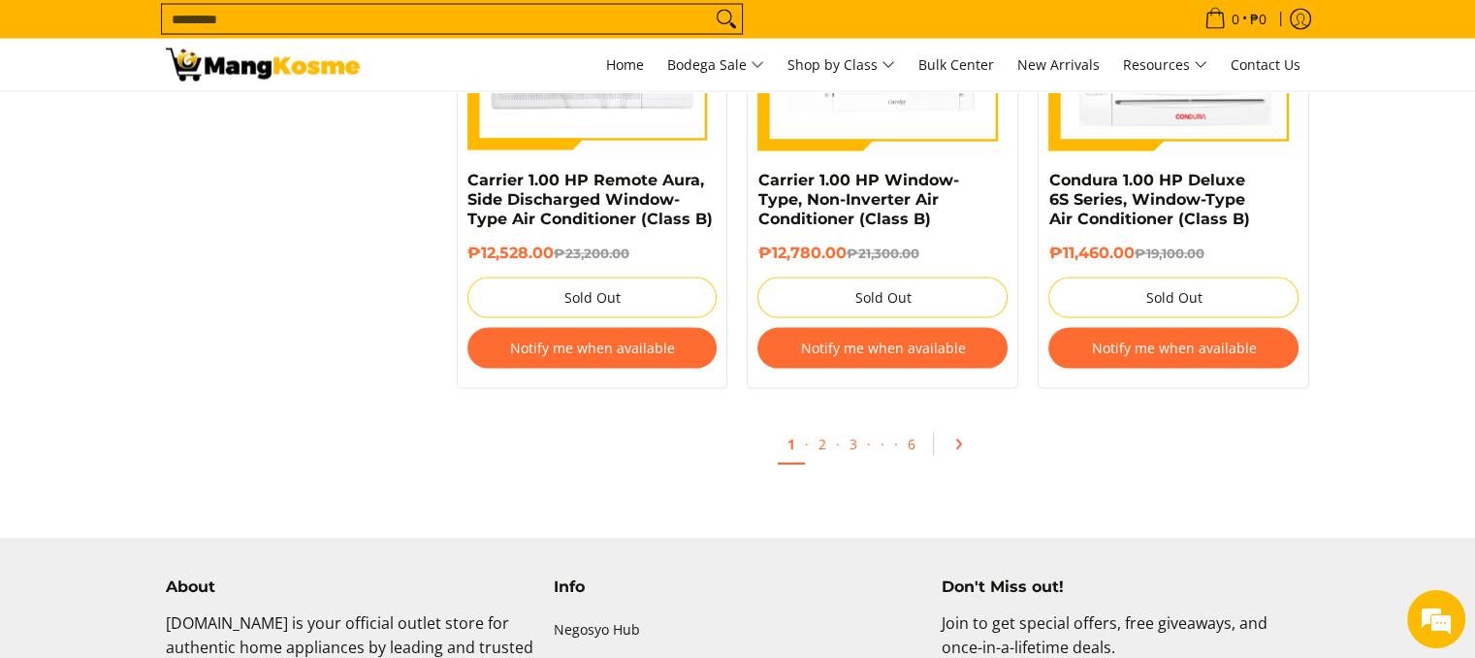
click at [958, 445] on icon "Pagination" at bounding box center [958, 444] width 14 height 14
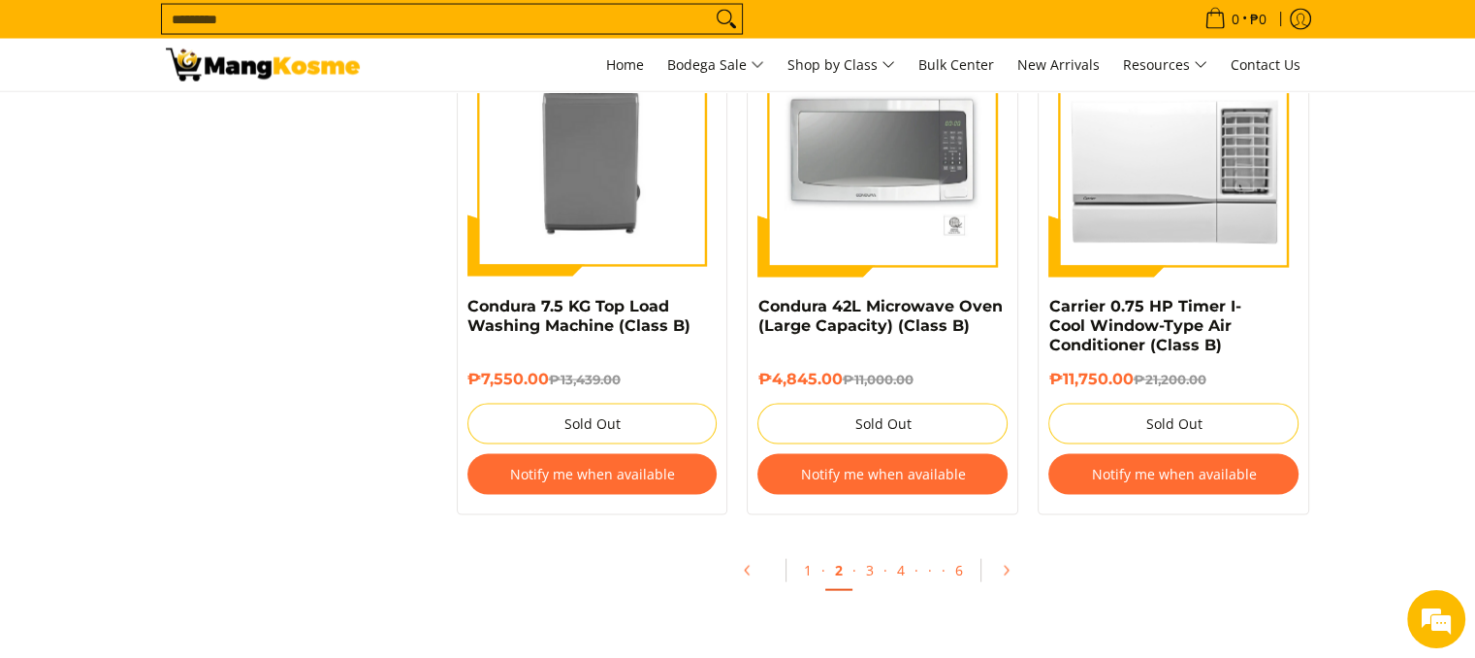
scroll to position [4139, 0]
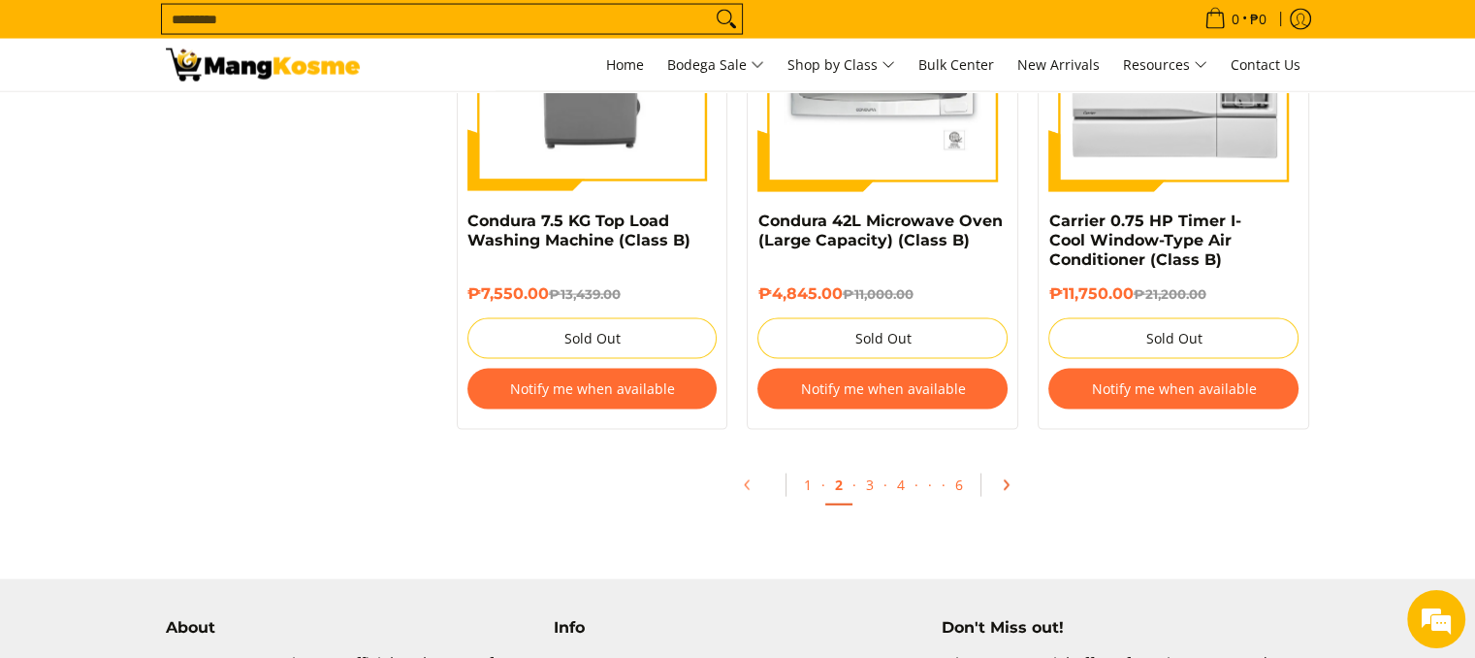
click at [1006, 486] on icon "Pagination" at bounding box center [1006, 484] width 4 height 9
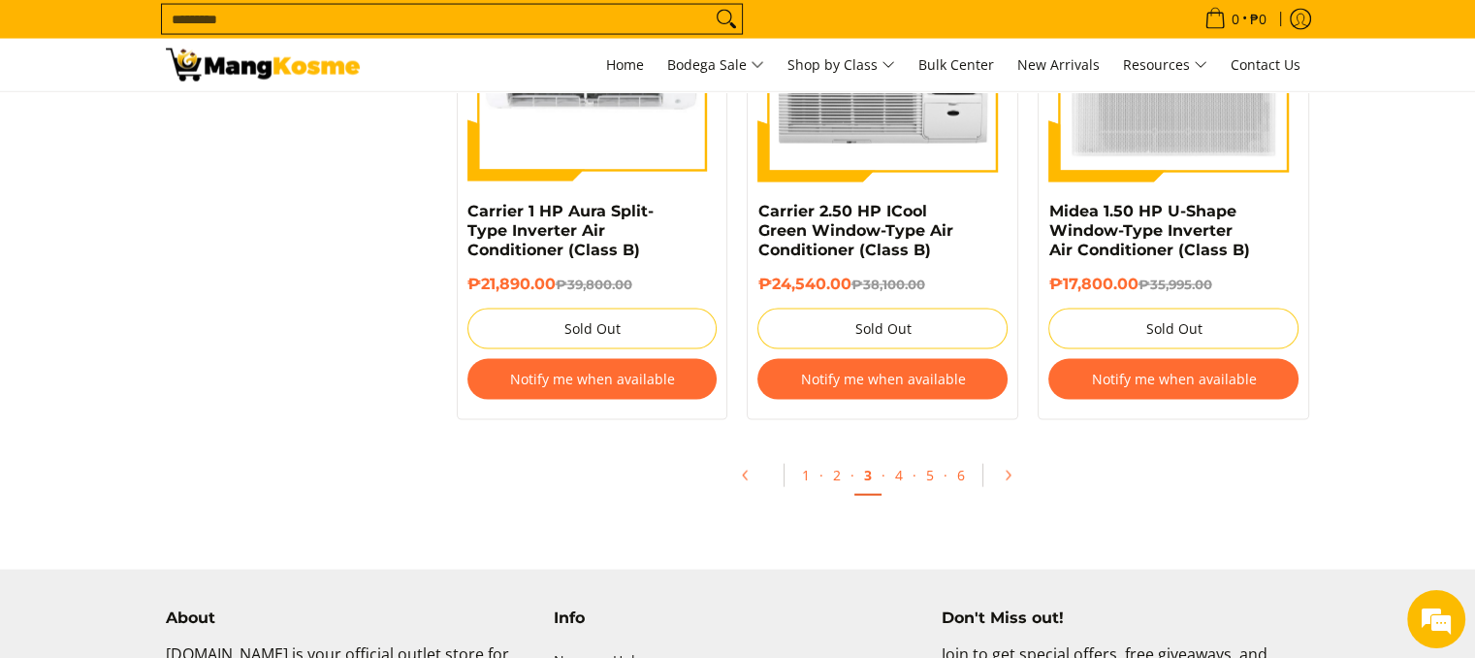
scroll to position [4186, 0]
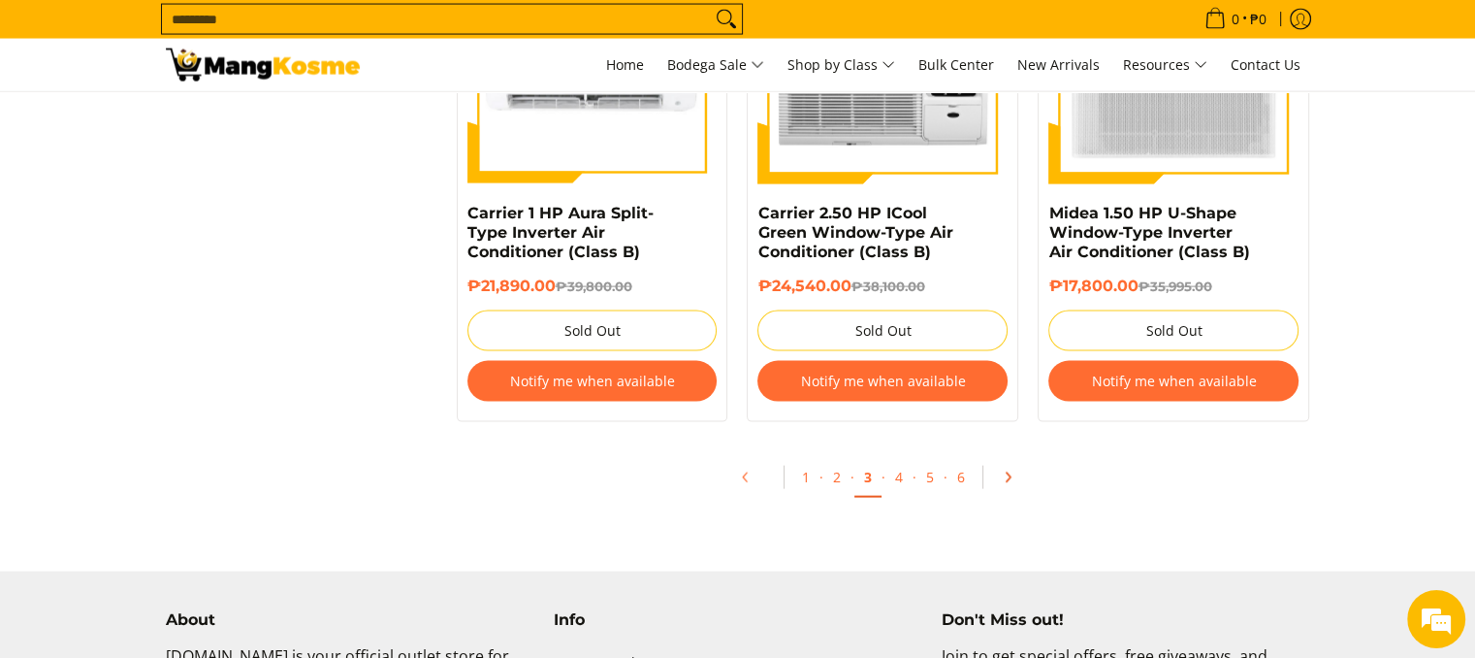
click at [1006, 470] on icon "Pagination" at bounding box center [1008, 477] width 14 height 14
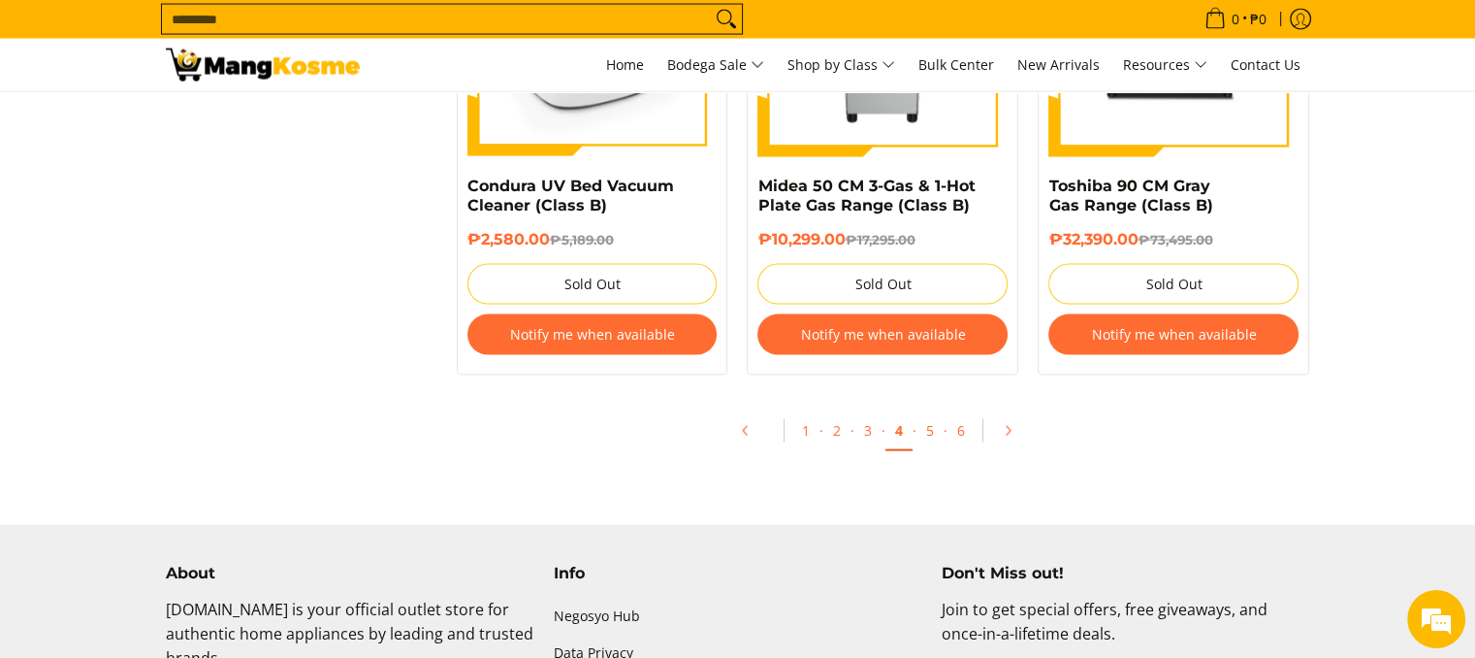
scroll to position [4193, 0]
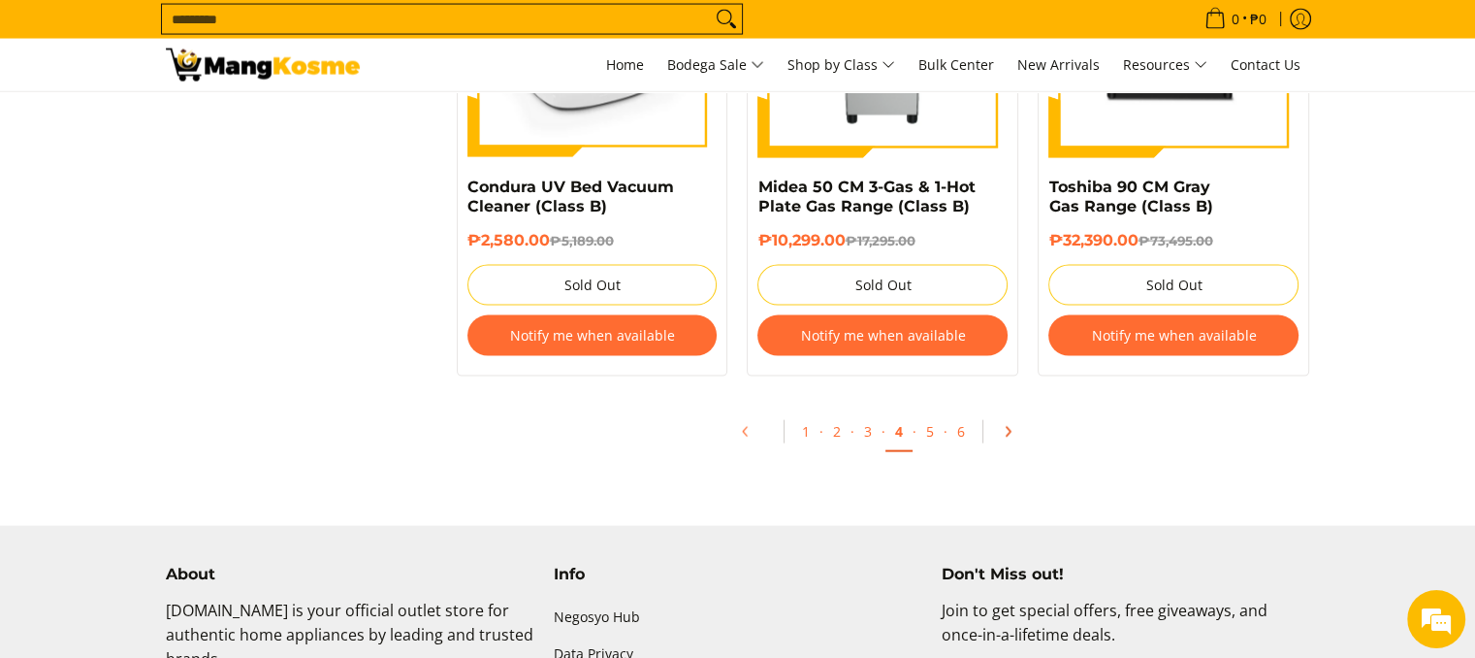
click at [1010, 428] on icon "Pagination" at bounding box center [1008, 432] width 14 height 14
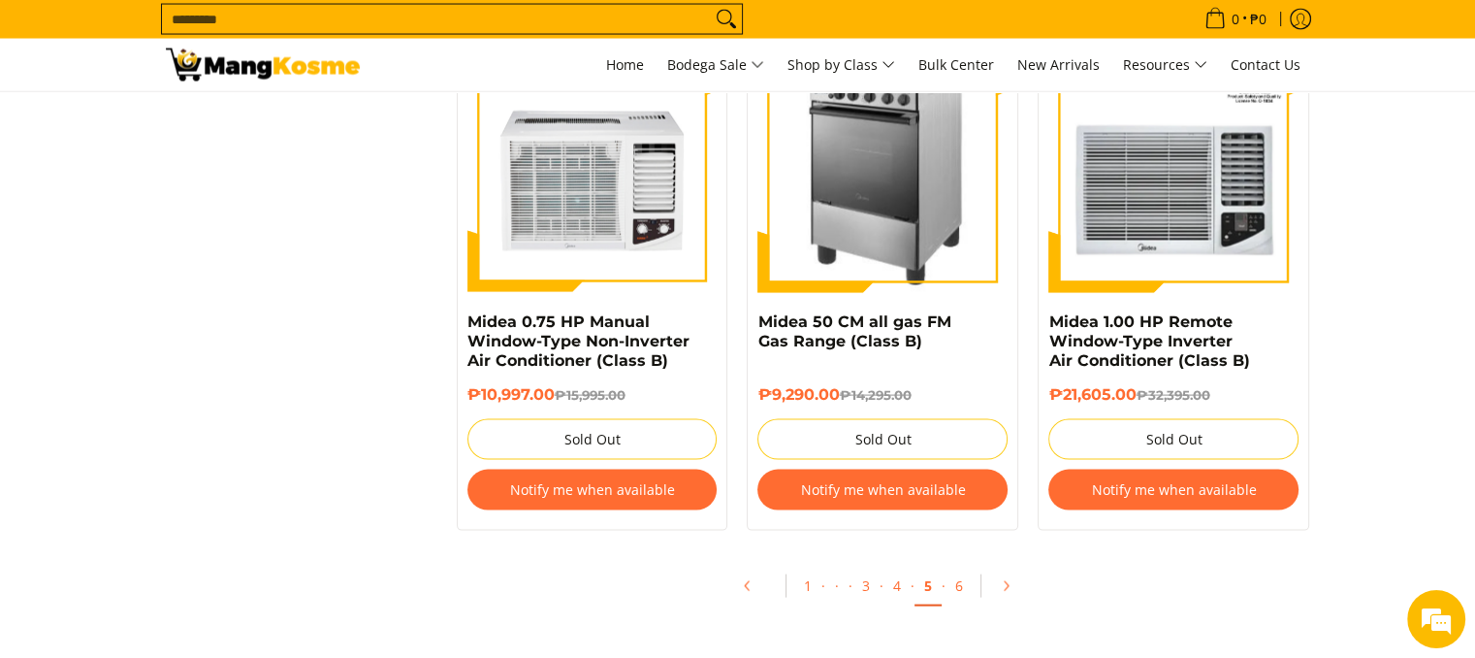
scroll to position [4042, 0]
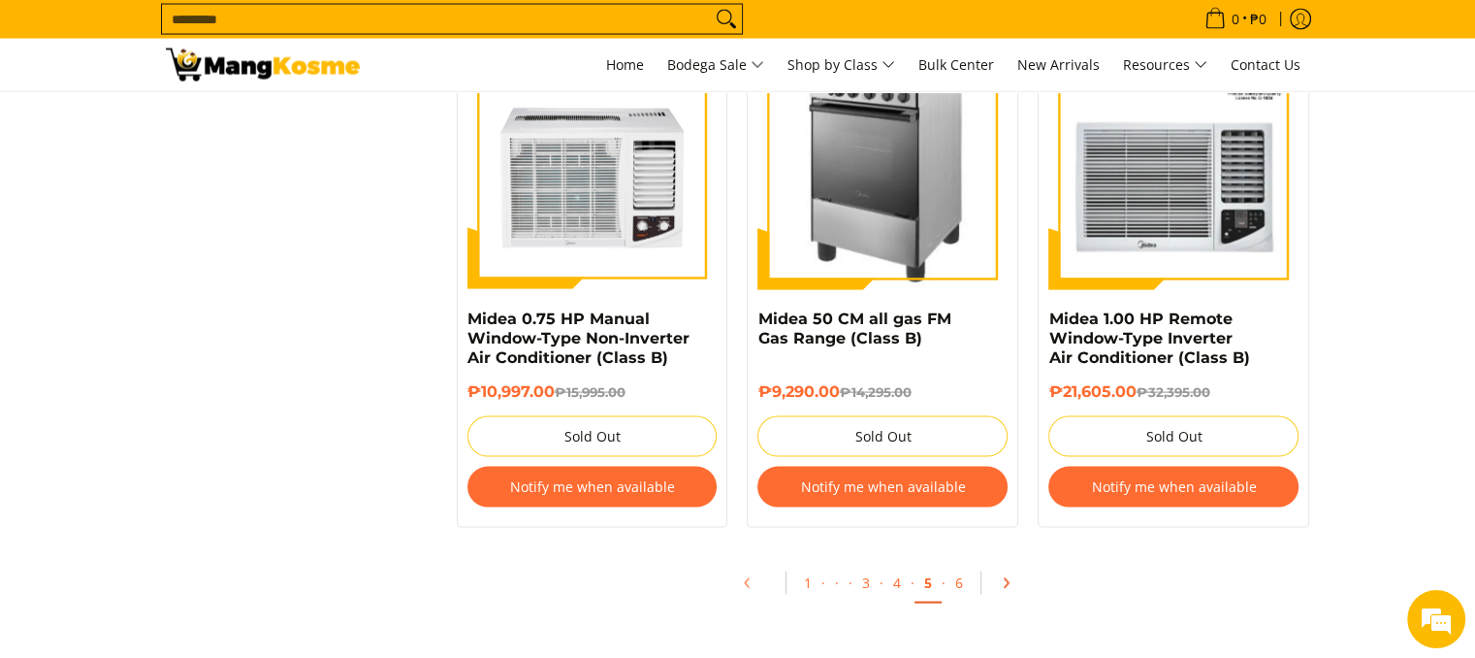
click at [1005, 590] on icon "Pagination" at bounding box center [1006, 583] width 14 height 14
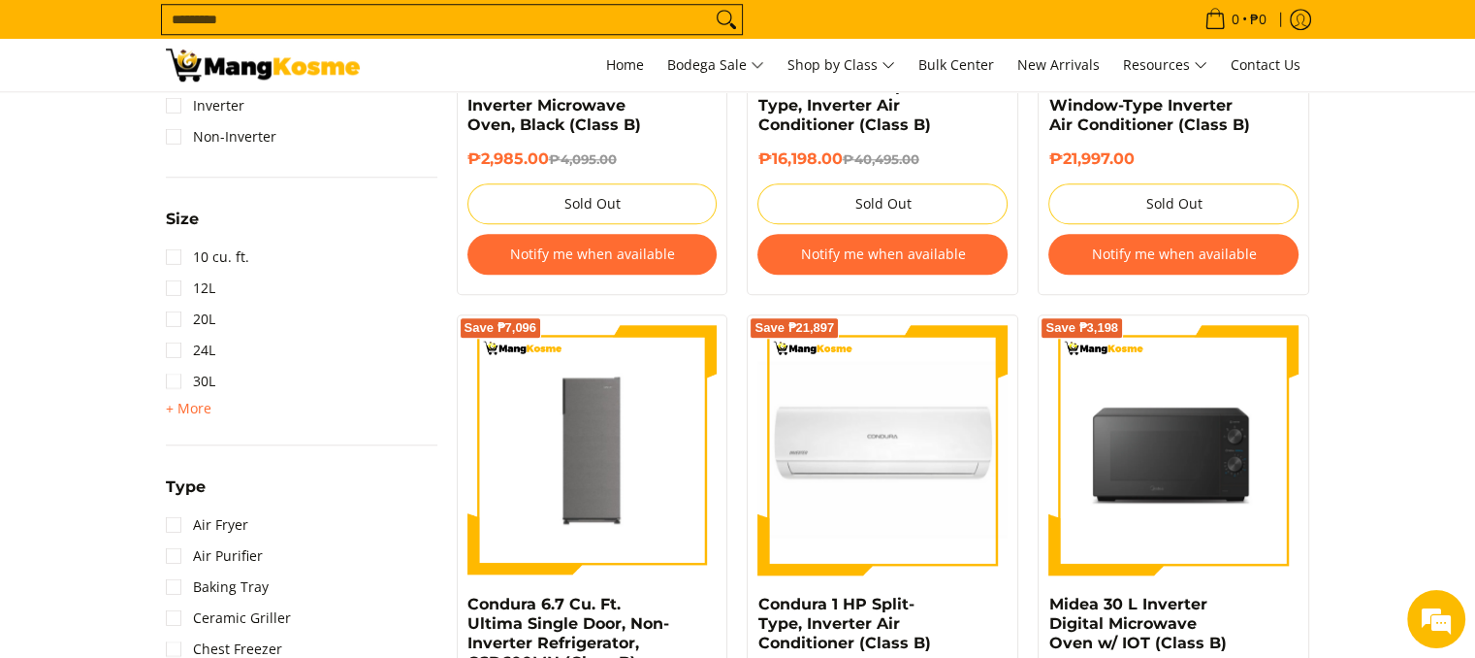
scroll to position [1705, 0]
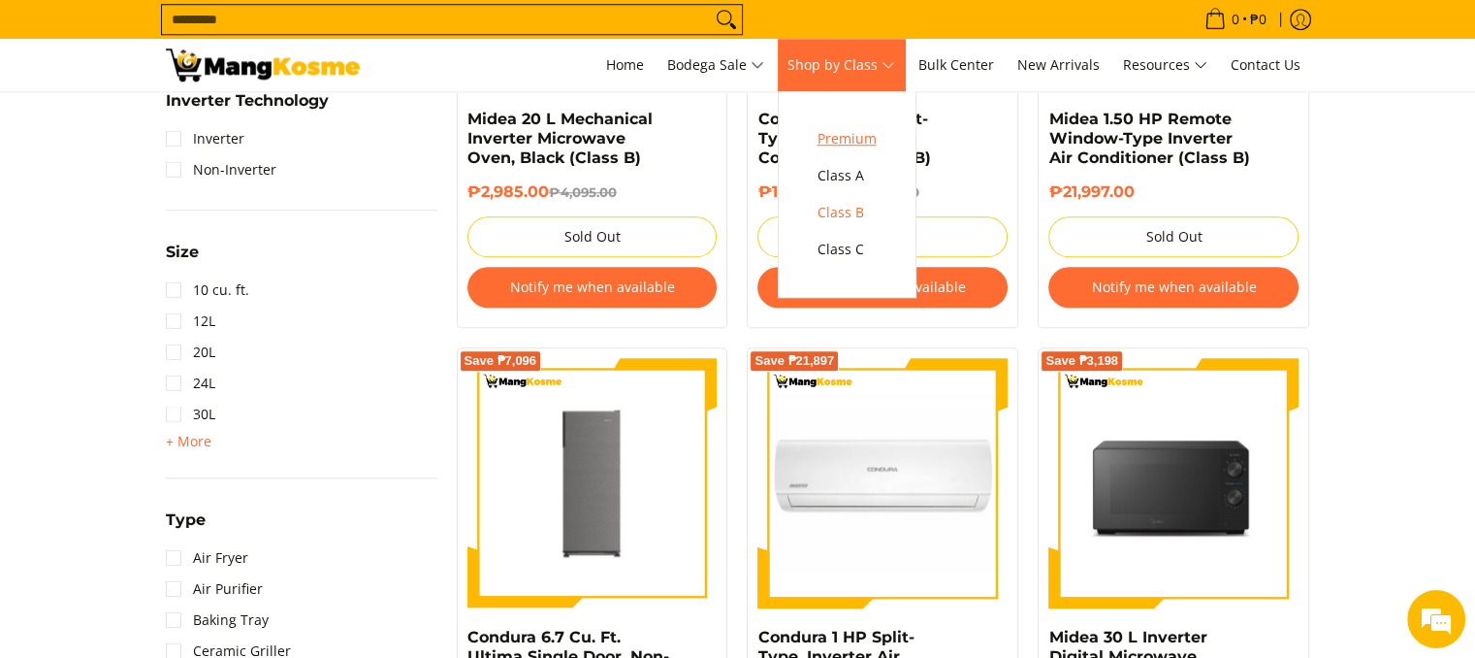
click at [857, 136] on span "Premium" at bounding box center [847, 139] width 59 height 24
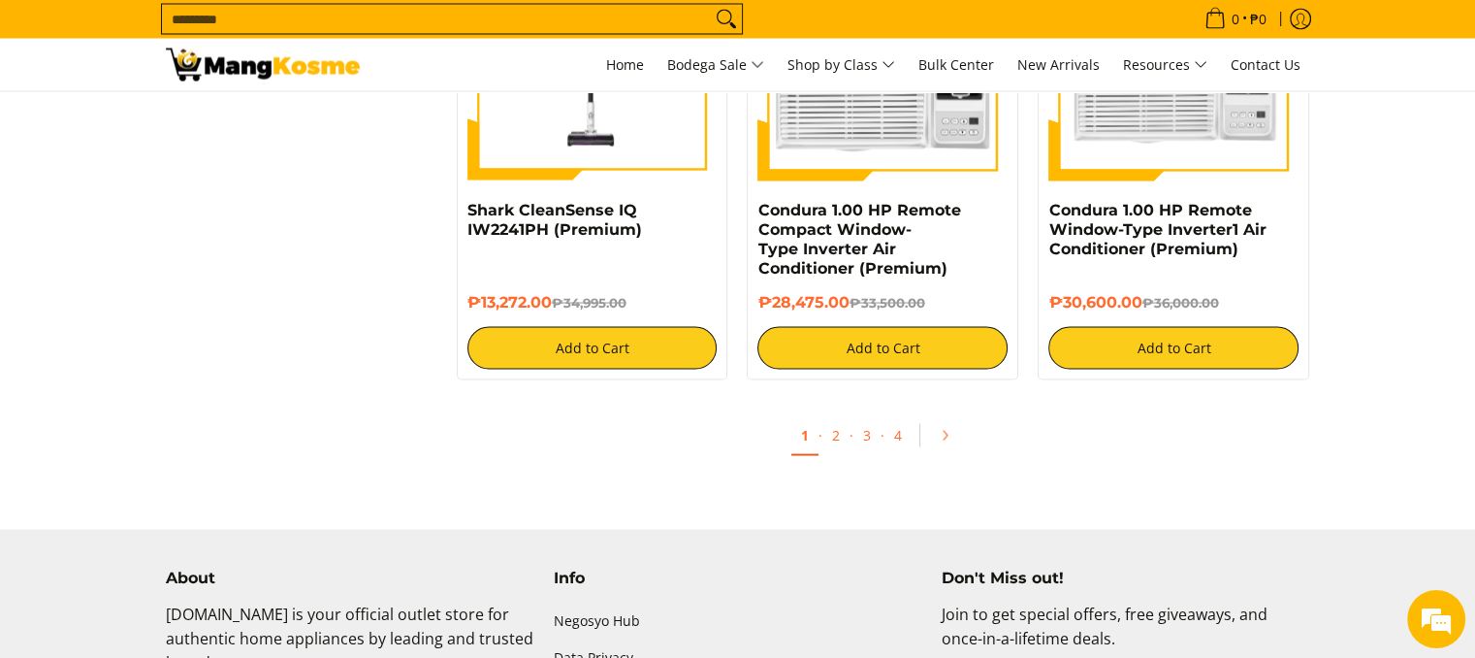
scroll to position [3738, 0]
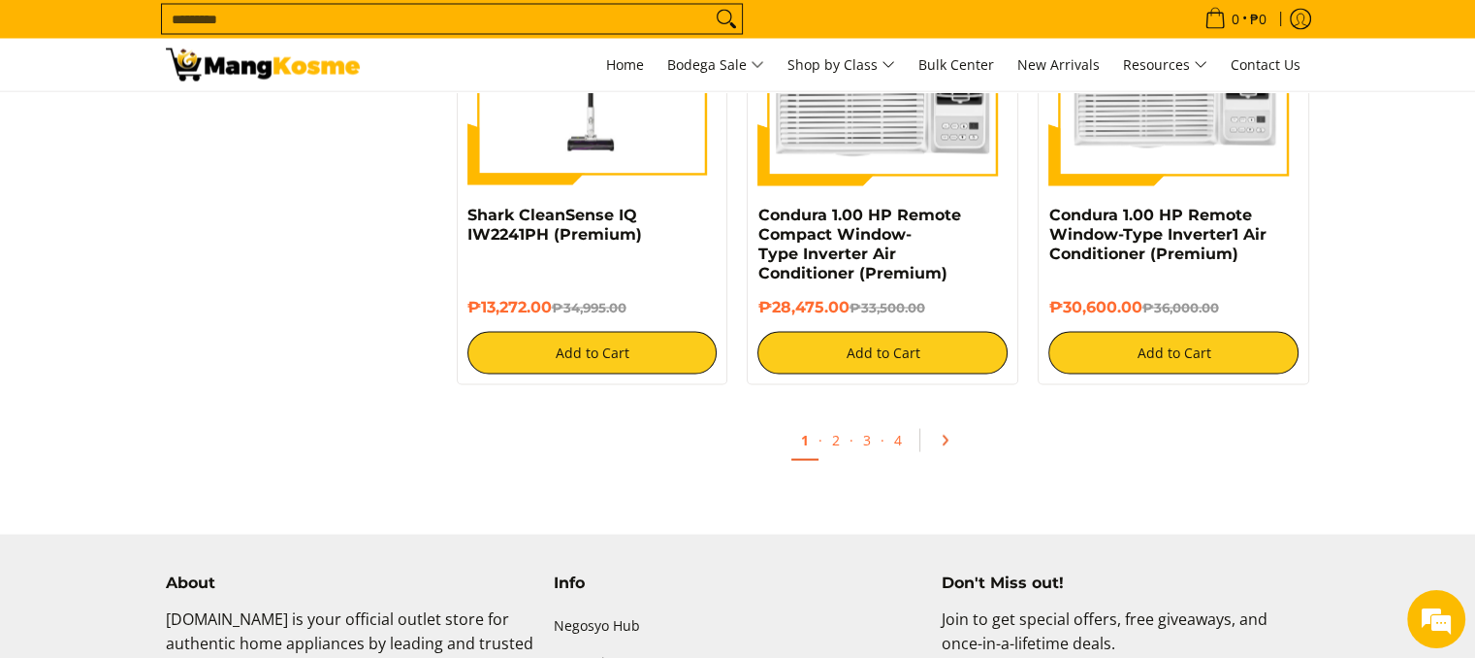
click at [944, 444] on icon "Pagination" at bounding box center [946, 439] width 4 height 9
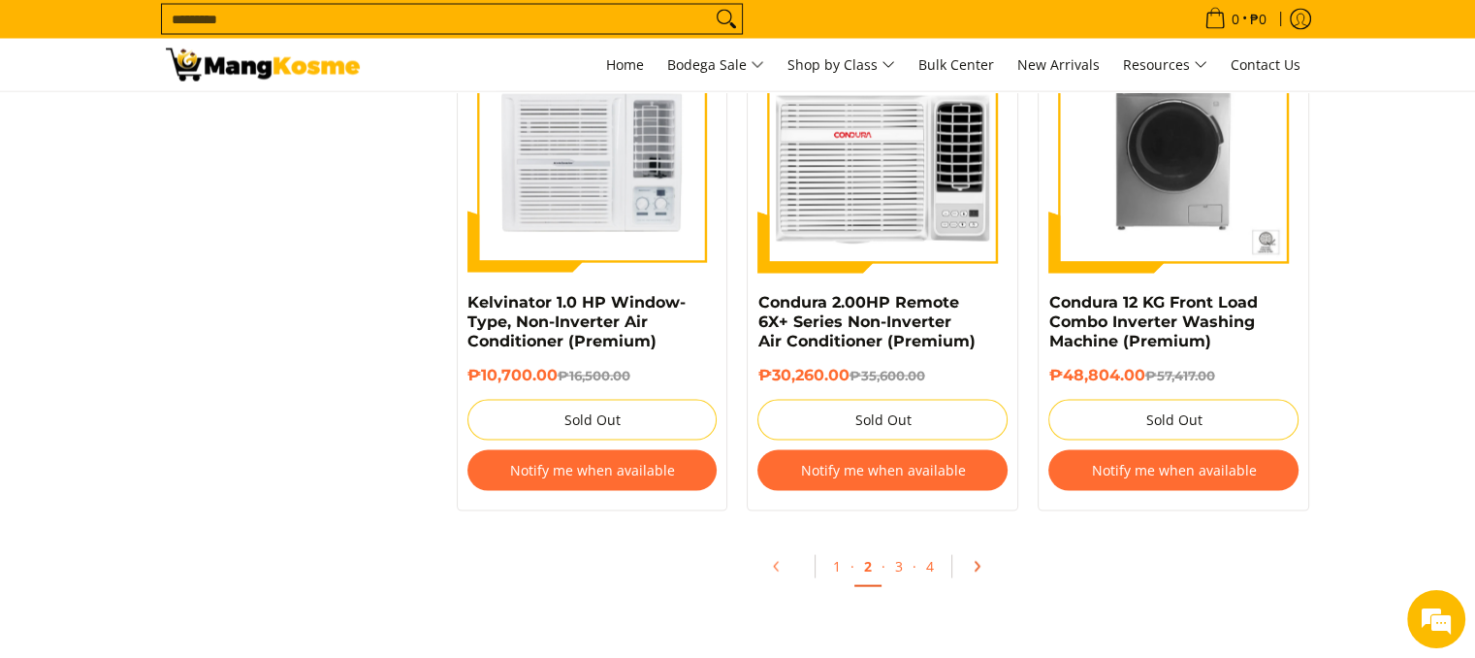
click at [973, 569] on icon "Pagination" at bounding box center [977, 567] width 14 height 14
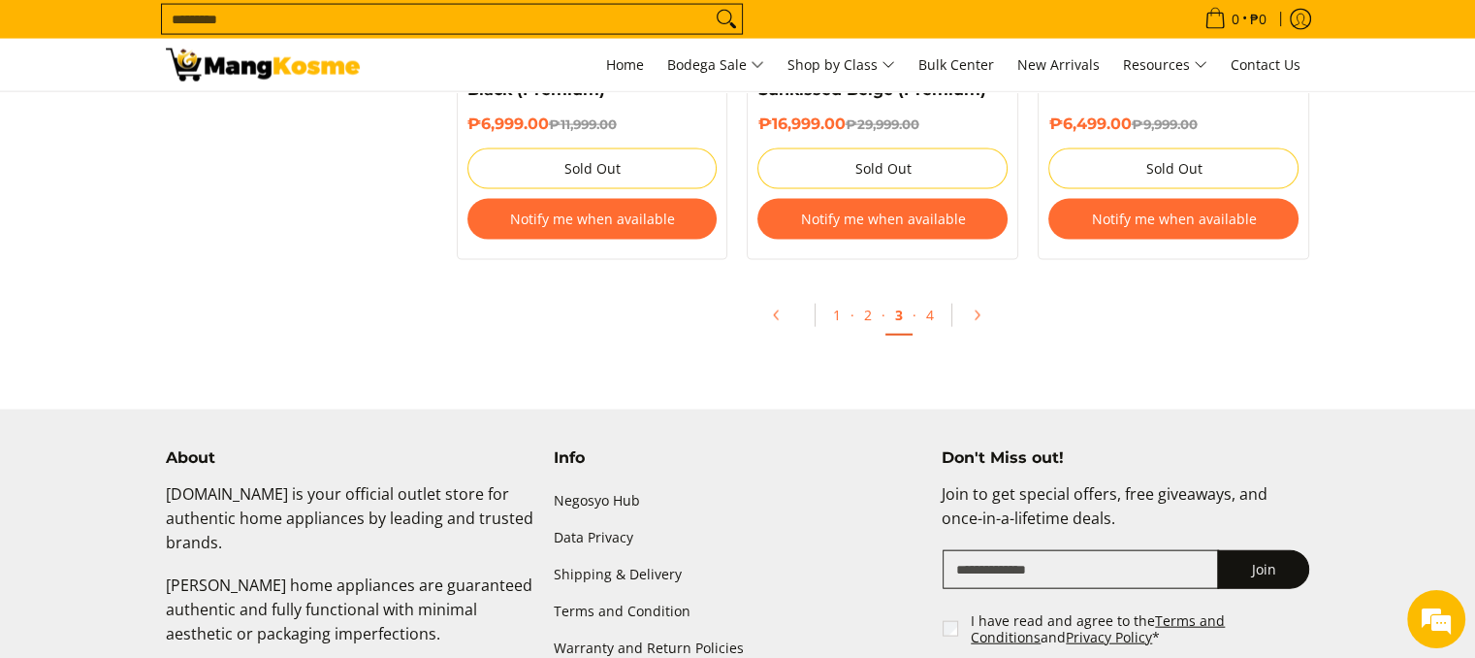
scroll to position [4314, 0]
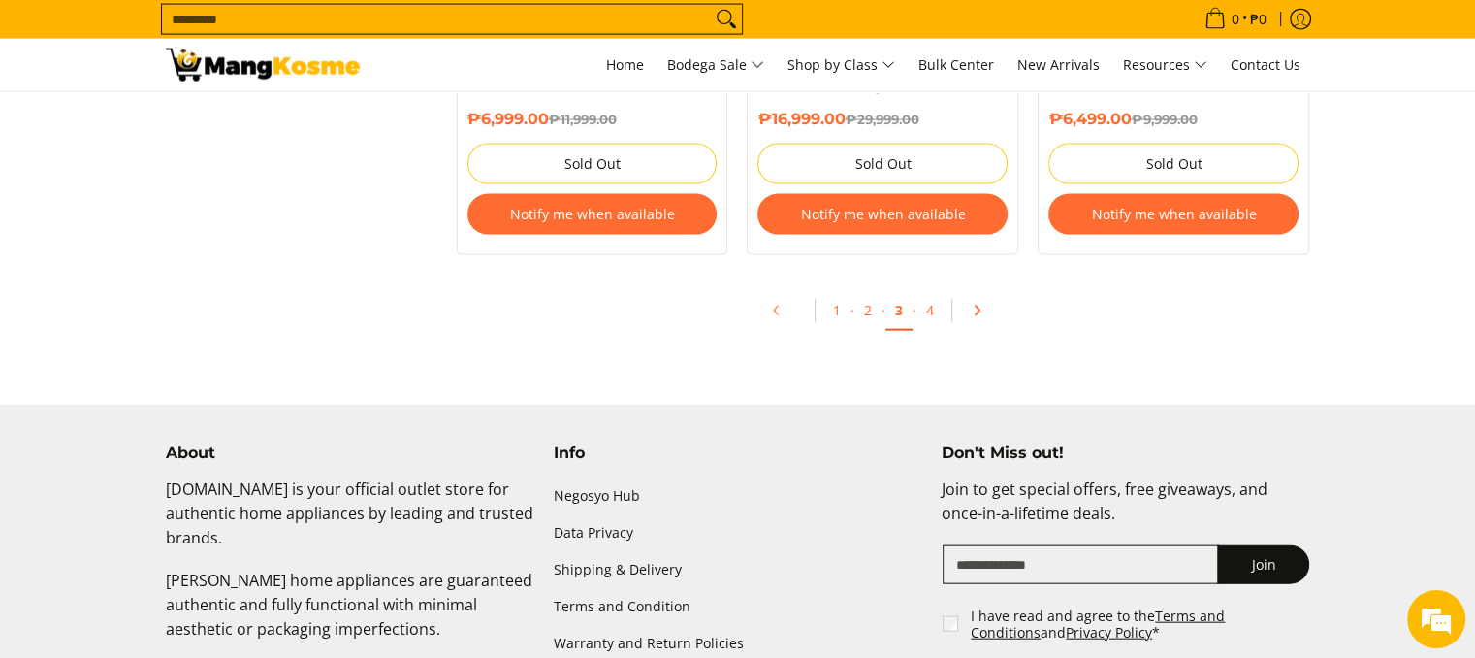
click at [970, 311] on icon "Pagination" at bounding box center [977, 311] width 14 height 14
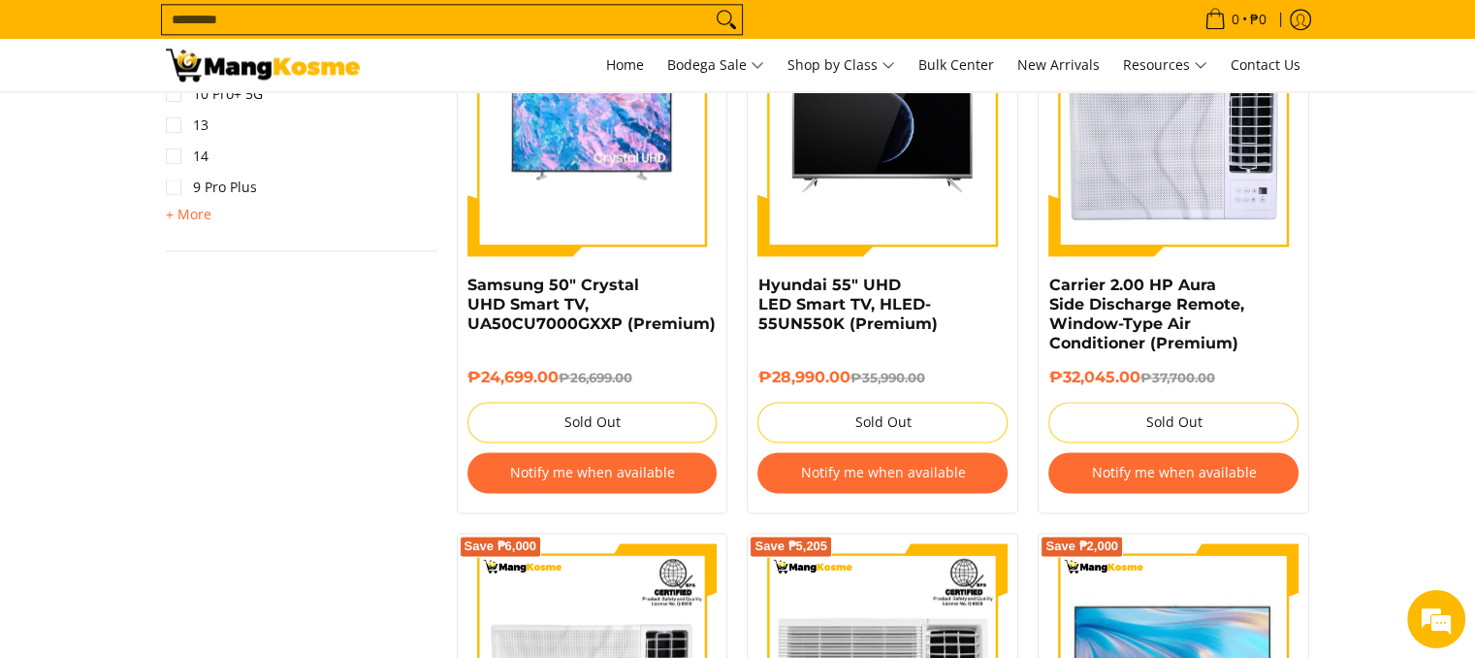
scroll to position [2438, 0]
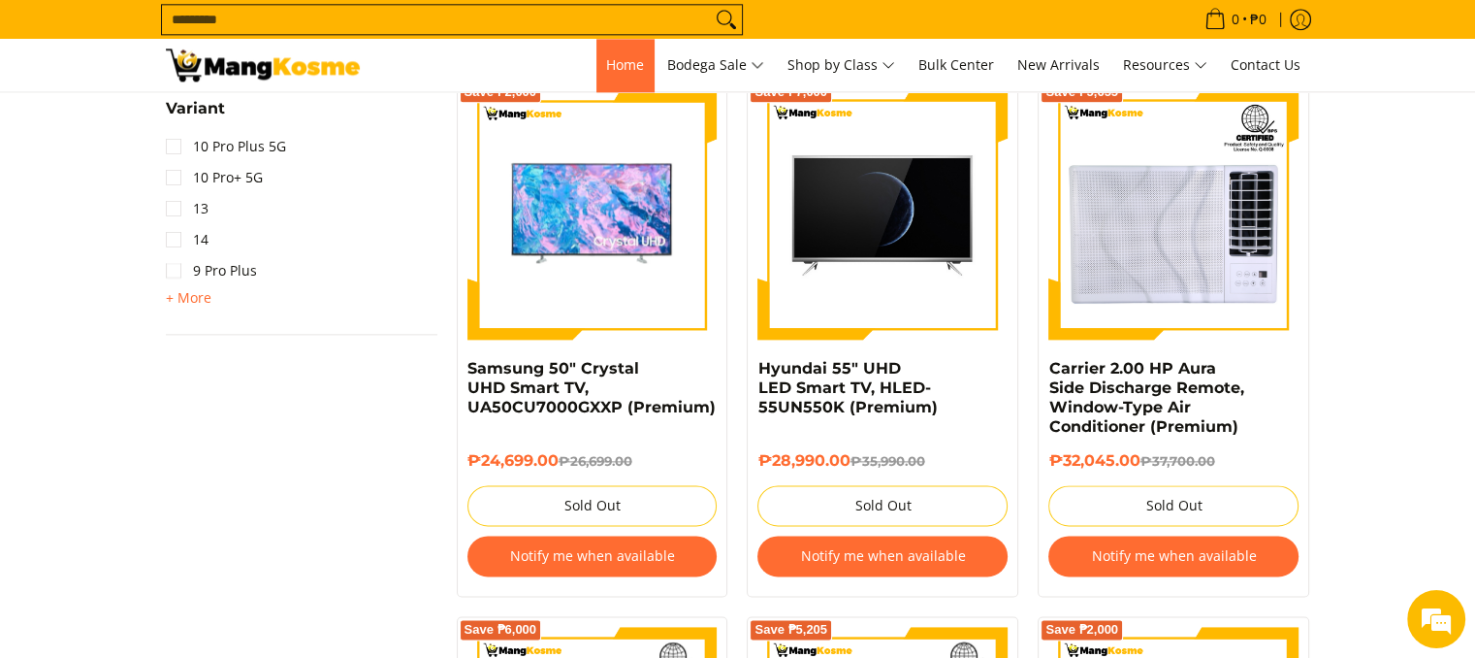
click at [612, 73] on span "Home" at bounding box center [625, 64] width 38 height 18
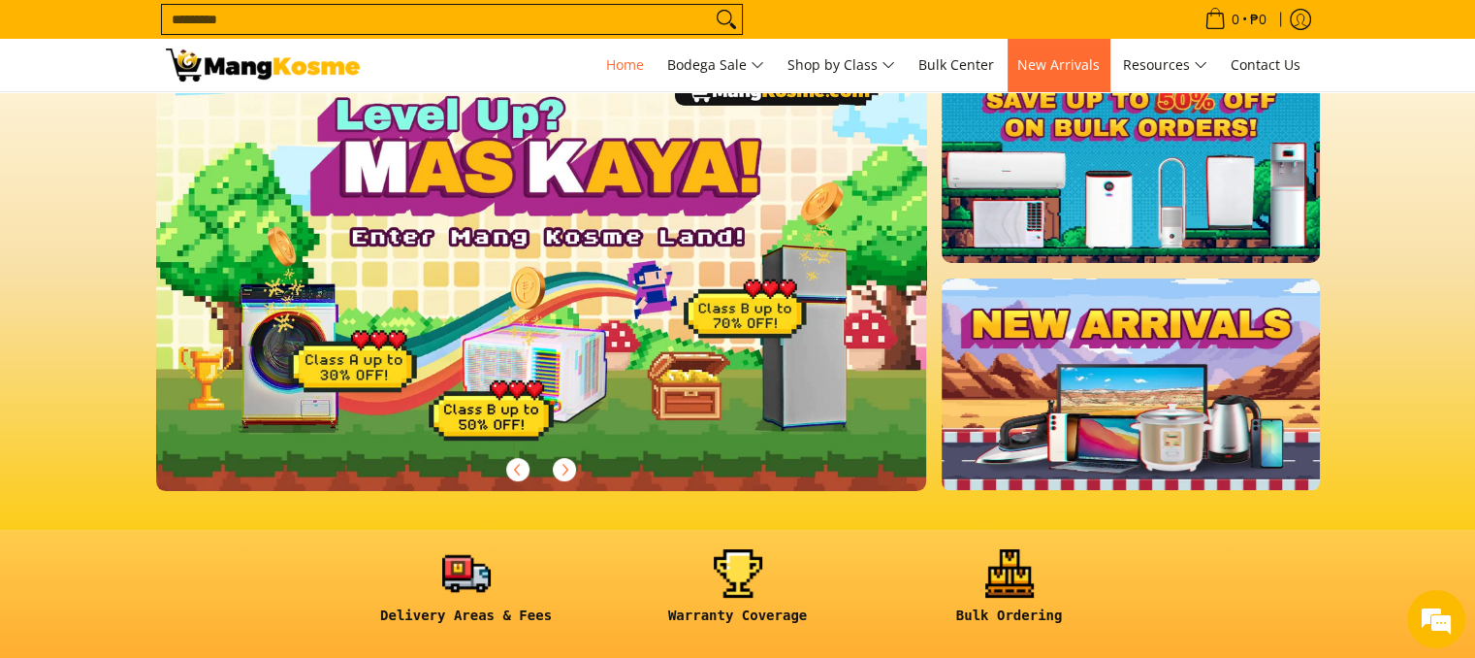
click at [1062, 80] on link "New Arrivals" at bounding box center [1059, 65] width 102 height 52
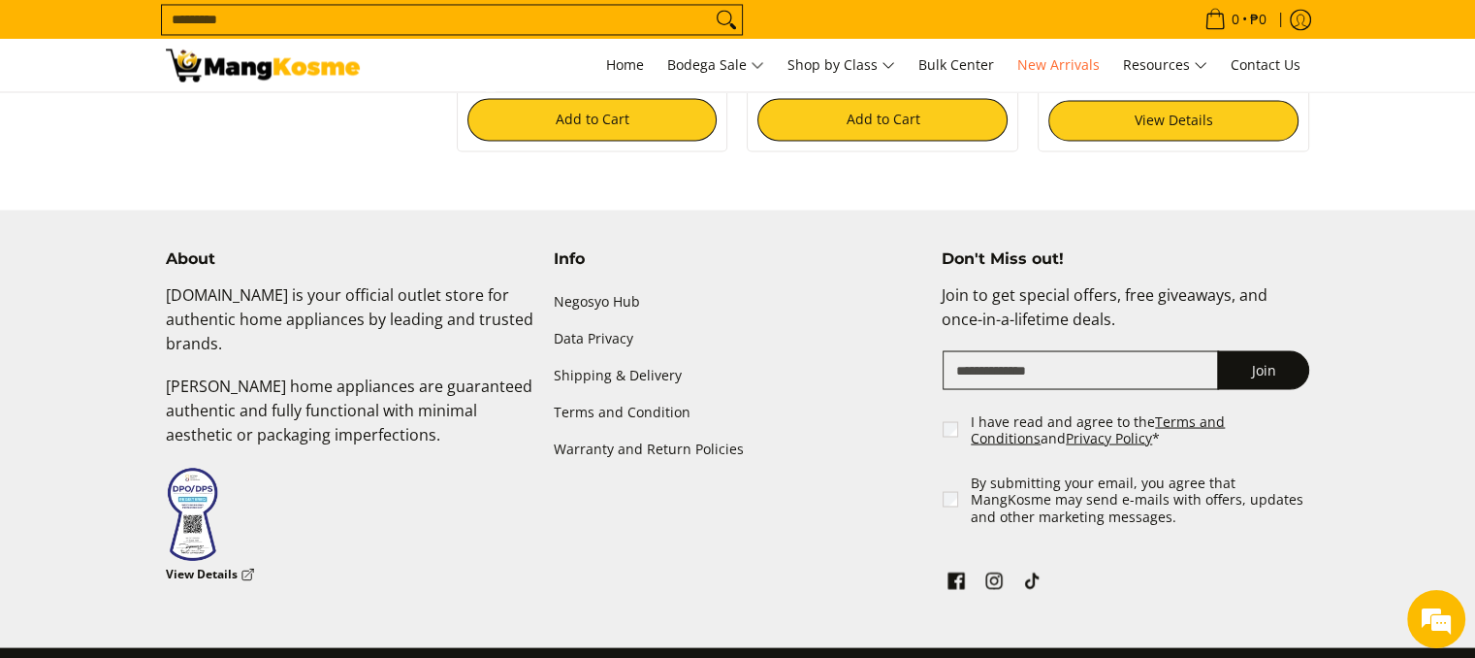
scroll to position [3490, 0]
